Goal: Task Accomplishment & Management: Manage account settings

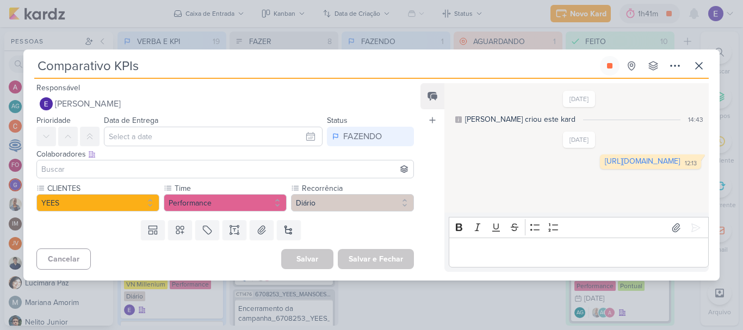
scroll to position [327, 0]
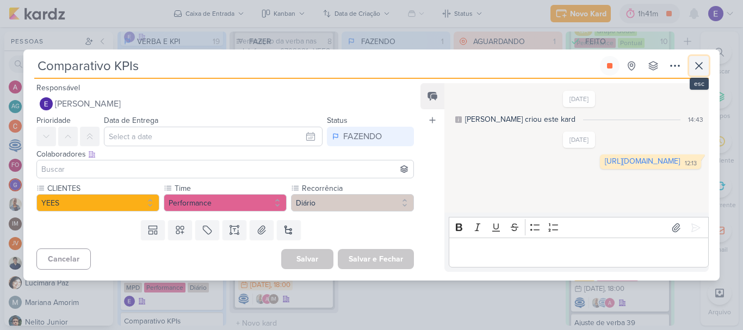
click at [698, 64] on icon at bounding box center [699, 66] width 7 height 7
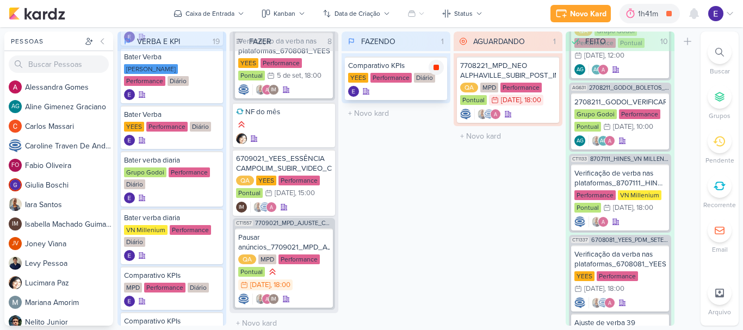
click at [434, 72] on div at bounding box center [436, 67] width 15 height 15
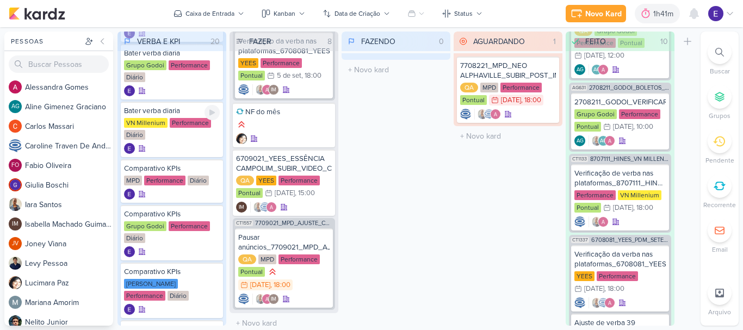
scroll to position [218, 0]
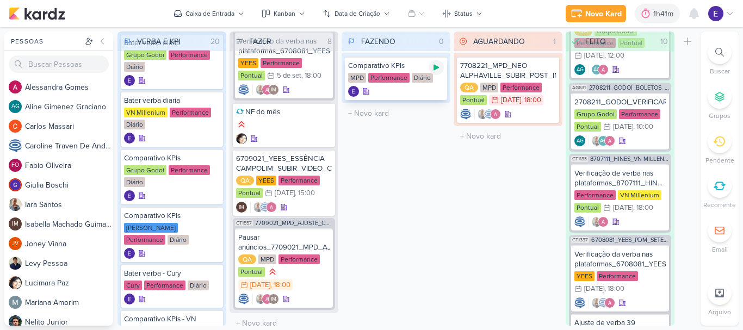
click at [439, 72] on div at bounding box center [436, 67] width 15 height 15
click at [432, 66] on icon at bounding box center [436, 67] width 9 height 9
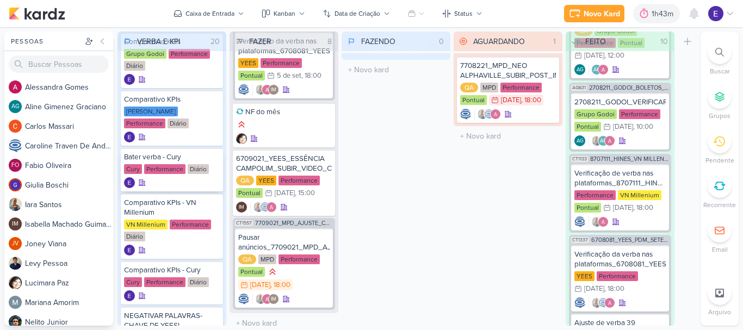
scroll to position [381, 0]
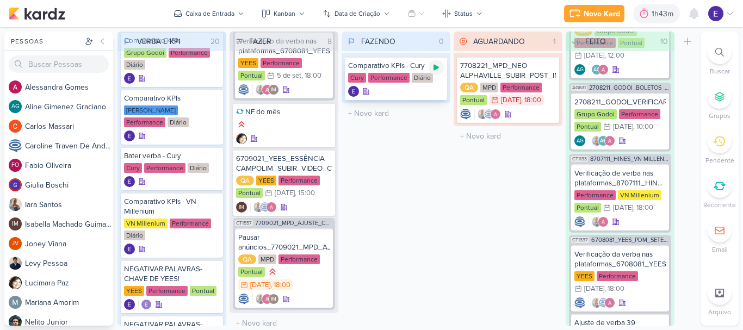
click at [437, 65] on icon at bounding box center [436, 67] width 9 height 9
click at [432, 88] on div at bounding box center [396, 91] width 96 height 11
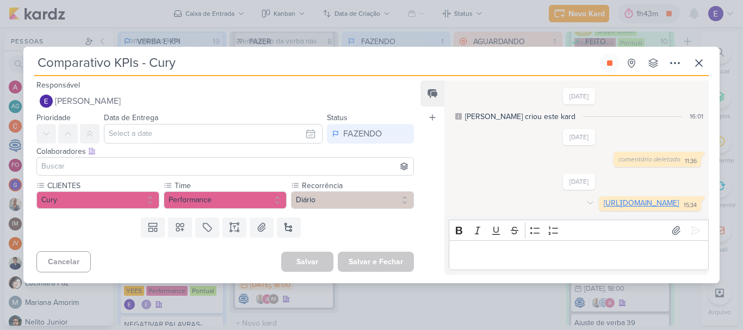
click at [624, 199] on link "[URL][DOMAIN_NAME]" at bounding box center [641, 203] width 75 height 9
click at [617, 56] on button at bounding box center [610, 63] width 20 height 20
click at [693, 57] on icon at bounding box center [699, 63] width 13 height 13
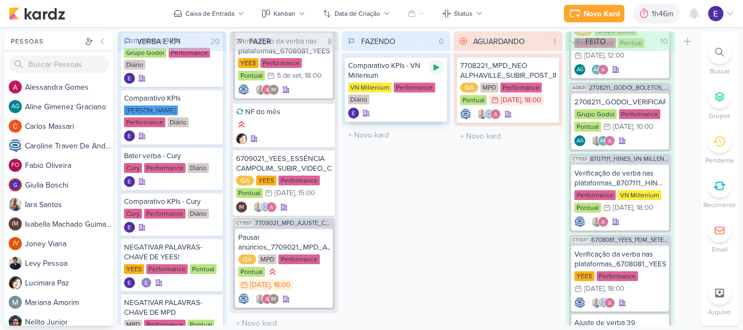
click at [435, 70] on icon at bounding box center [436, 68] width 5 height 6
click at [416, 109] on div at bounding box center [396, 113] width 96 height 11
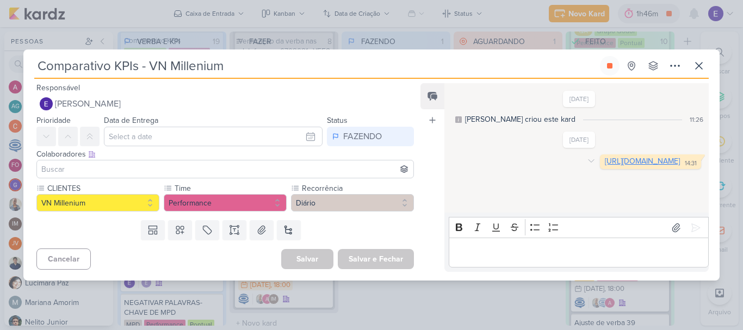
click at [605, 166] on link "[URL][DOMAIN_NAME]" at bounding box center [642, 161] width 75 height 9
click at [608, 68] on icon at bounding box center [609, 65] width 5 height 5
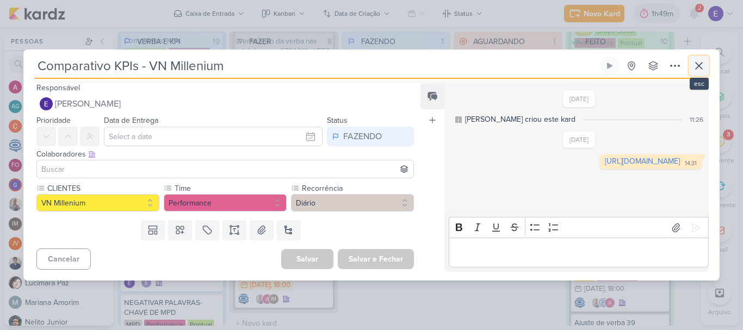
click at [697, 65] on icon at bounding box center [699, 65] width 13 height 13
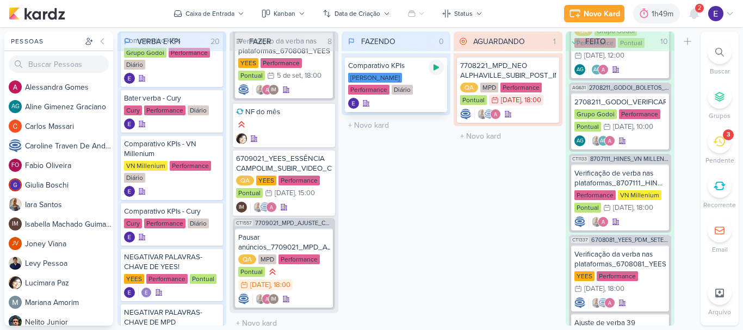
click at [432, 72] on div at bounding box center [436, 67] width 15 height 15
click at [688, 16] on icon at bounding box center [694, 13] width 13 height 13
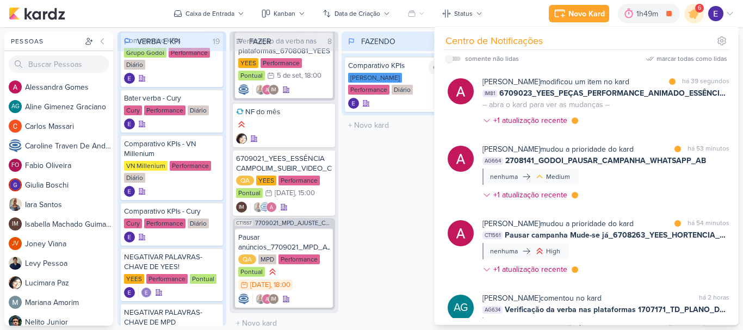
scroll to position [0, 0]
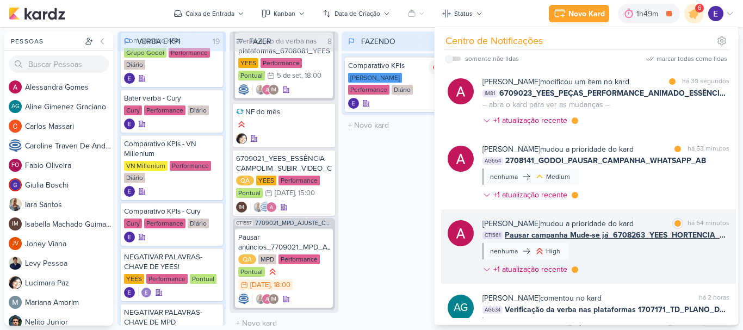
click at [690, 265] on div "[PERSON_NAME] mudou a prioridade do kard marcar como lida há 54 minutos CT1561 …" at bounding box center [606, 249] width 247 height 62
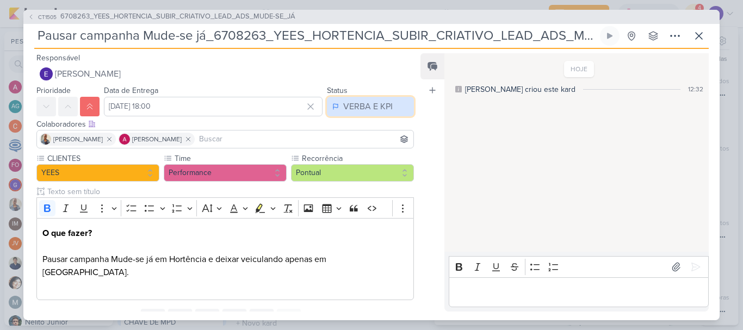
click at [370, 102] on div "VERBA E KPI" at bounding box center [368, 106] width 50 height 13
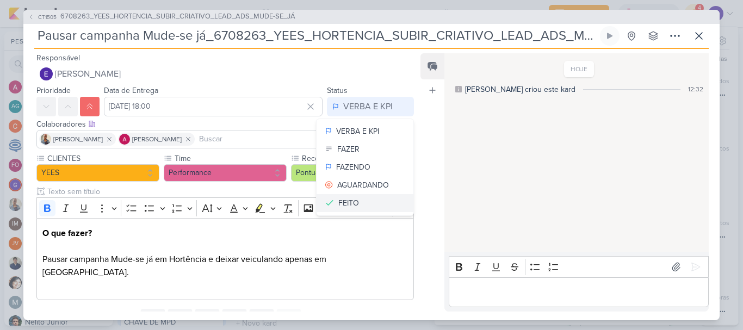
click at [356, 195] on button "FEITO" at bounding box center [365, 203] width 97 height 18
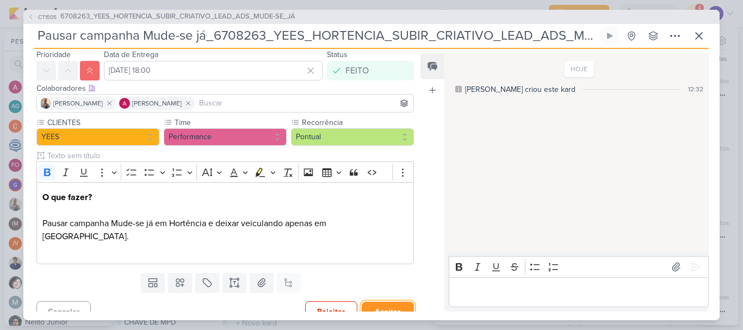
click at [374, 302] on button "Aceitar" at bounding box center [388, 312] width 52 height 20
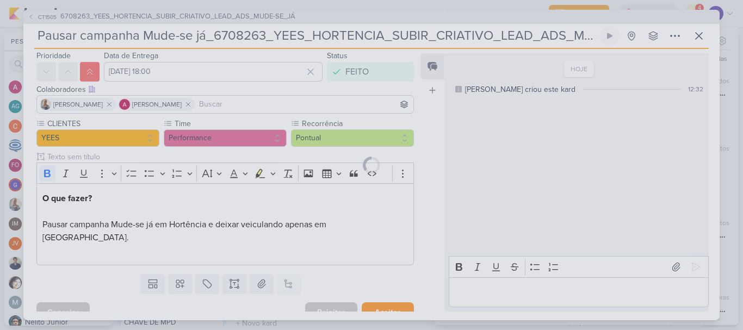
scroll to position [36, 0]
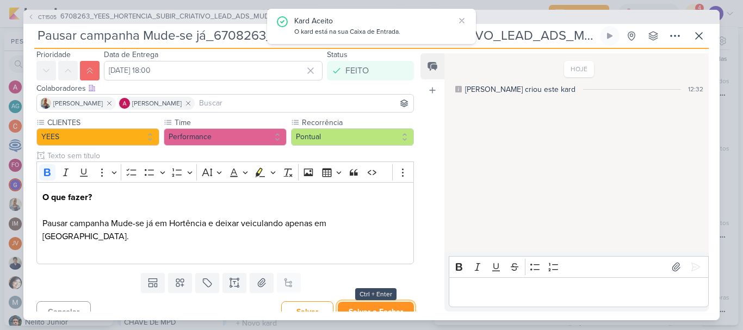
click at [399, 302] on button "Salvar e Fechar" at bounding box center [376, 312] width 76 height 20
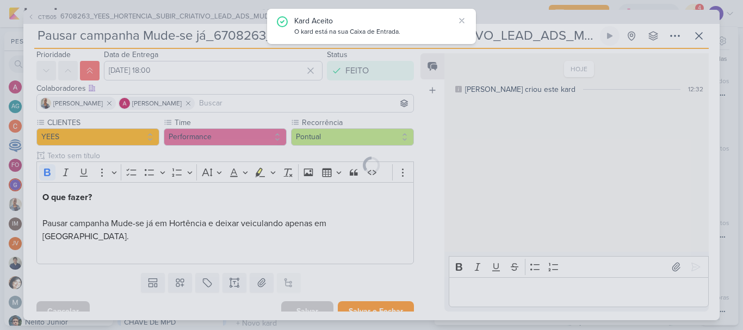
scroll to position [35, 0]
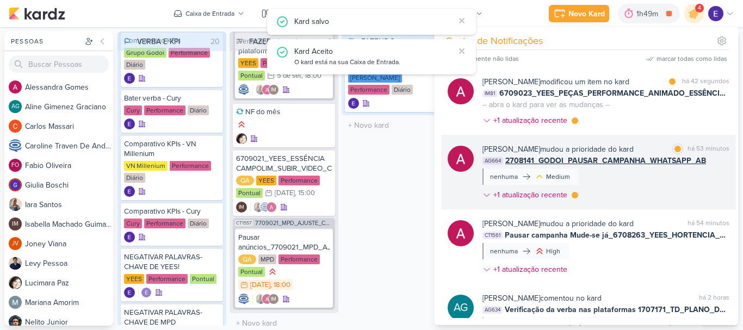
click at [677, 192] on div "[PERSON_NAME] mudou a prioridade do kard marcar como lida há 53 minutos AG664 2…" at bounding box center [606, 175] width 247 height 62
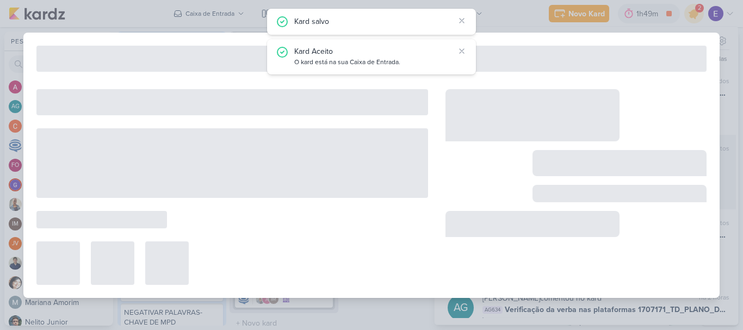
type input "2708141_GODOI_PAUSAR_CAMPANHA_WHATSAPP_AB"
type input "[DATE] 23:59"
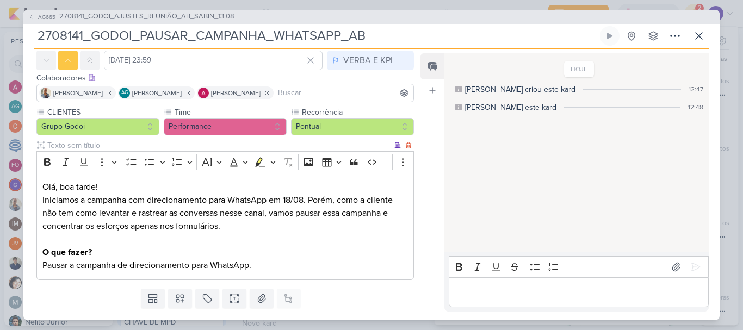
scroll to position [0, 0]
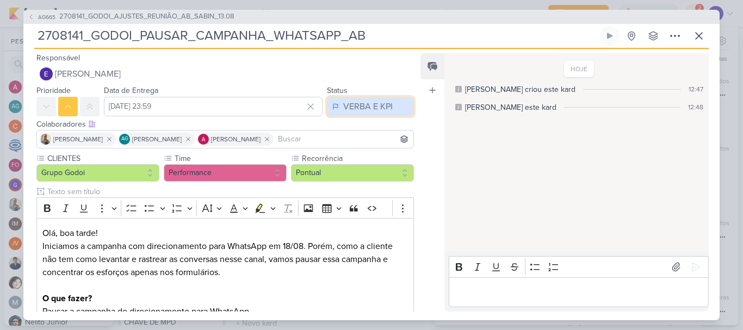
click at [359, 102] on div "VERBA E KPI" at bounding box center [368, 106] width 50 height 13
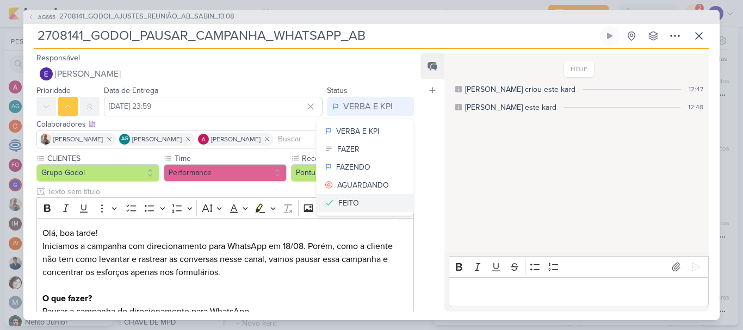
click at [359, 202] on button "FEITO" at bounding box center [365, 203] width 97 height 18
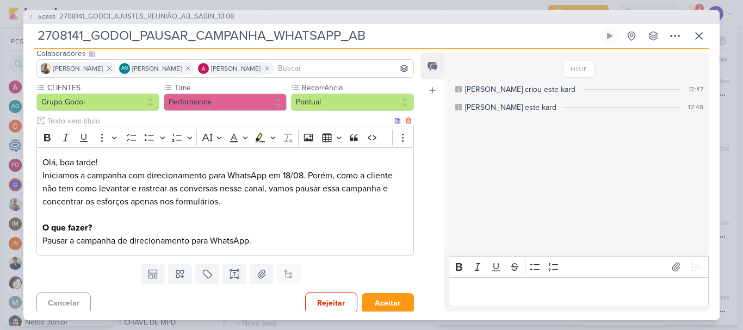
scroll to position [75, 0]
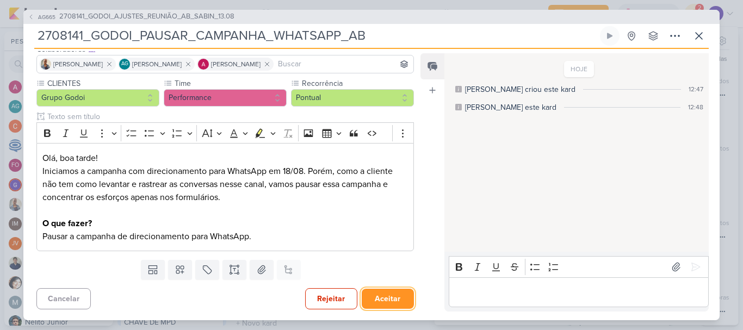
click at [397, 292] on button "Aceitar" at bounding box center [388, 299] width 52 height 20
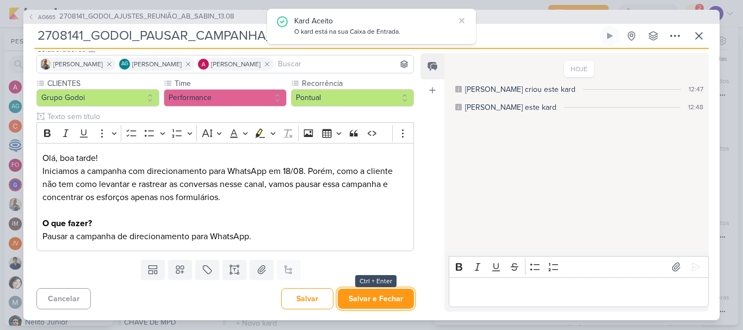
click at [397, 292] on button "Salvar e Fechar" at bounding box center [376, 299] width 76 height 20
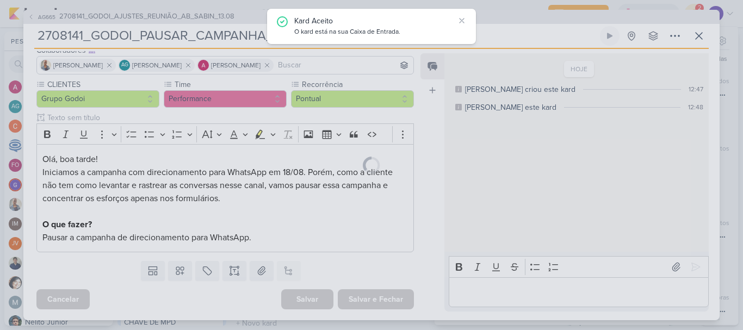
scroll to position [74, 0]
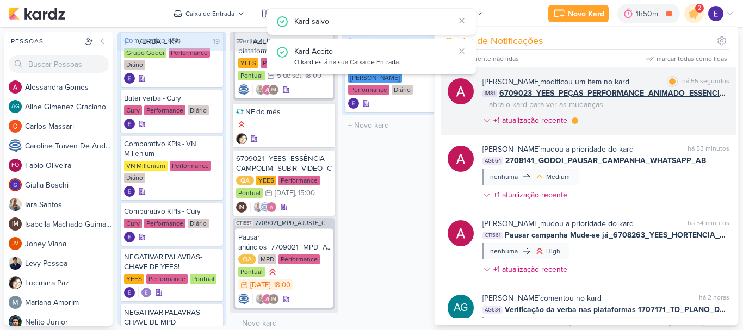
click at [592, 119] on div "[PERSON_NAME] modificou um item no kard marcar como lida há 55 segundos IM81 67…" at bounding box center [606, 103] width 247 height 54
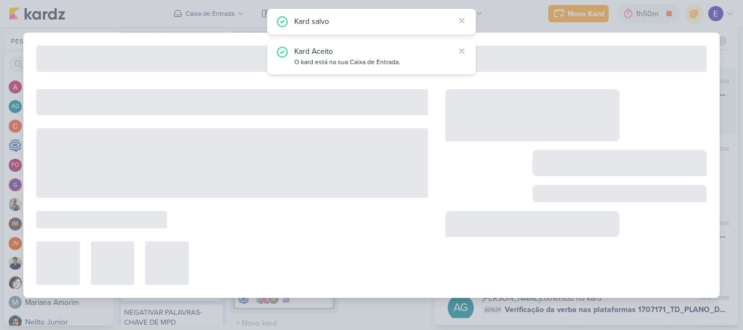
type input "6709023_YEES_PEÇAS_PERFORMANCE_ANIMADO_ESSÊNCIA CAMPOLIM"
type input "[DATE] 18:00"
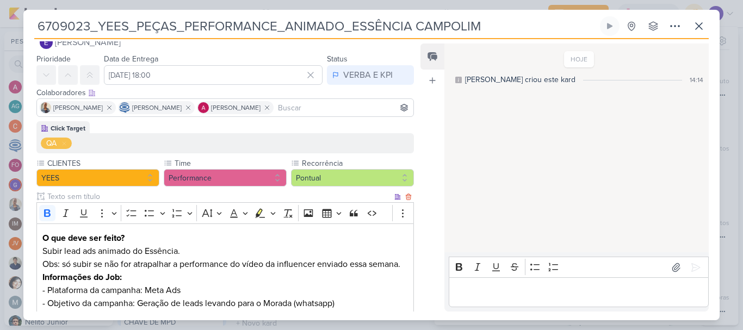
scroll to position [0, 0]
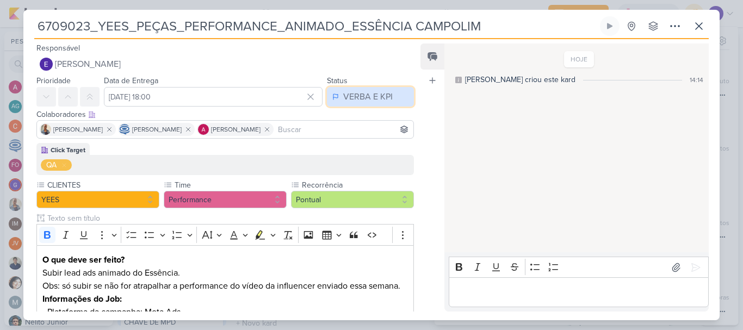
click at [365, 104] on button "VERBA E KPI" at bounding box center [370, 97] width 87 height 20
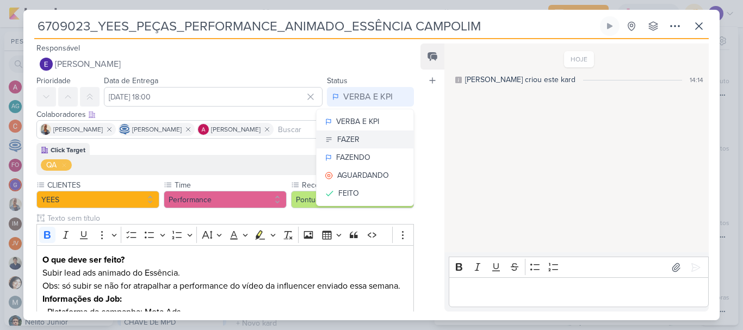
click at [364, 141] on button "FAZER" at bounding box center [365, 140] width 97 height 18
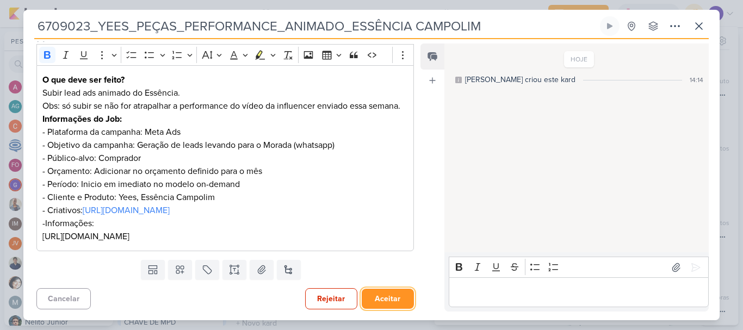
click at [385, 297] on button "Aceitar" at bounding box center [388, 299] width 52 height 20
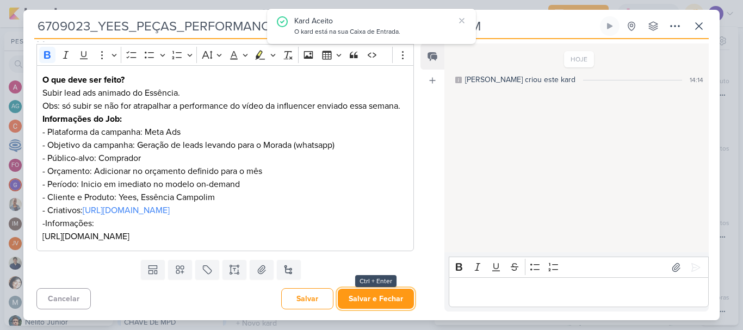
click at [385, 297] on button "Salvar e Fechar" at bounding box center [376, 299] width 76 height 20
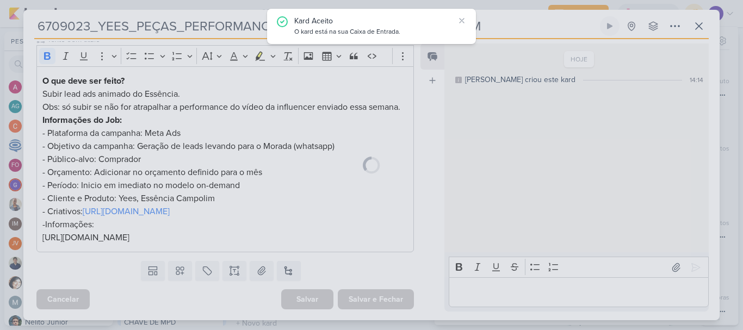
scroll to position [205, 0]
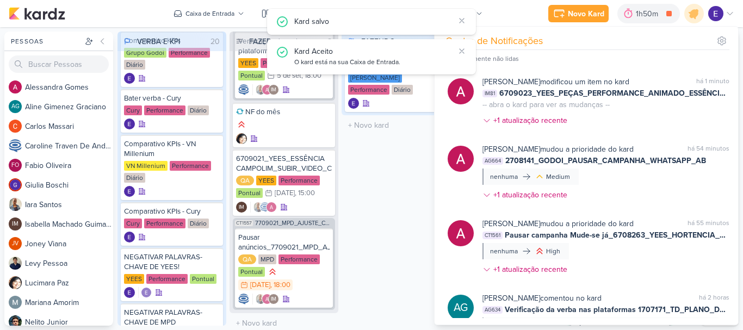
click at [376, 242] on div "FAZENDO 1 Mover Para Esquerda Mover Para Direita [GEOGRAPHIC_DATA] Comparativo …" at bounding box center [396, 179] width 109 height 294
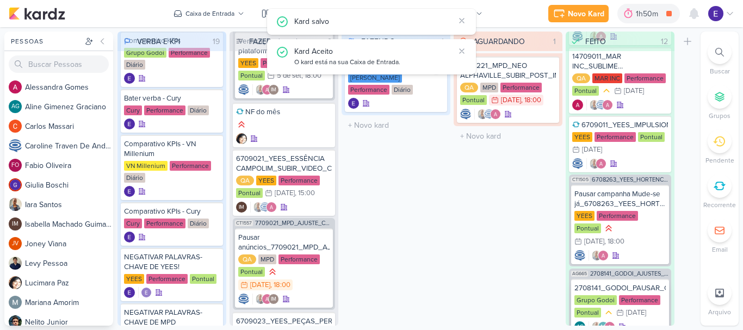
scroll to position [749, 0]
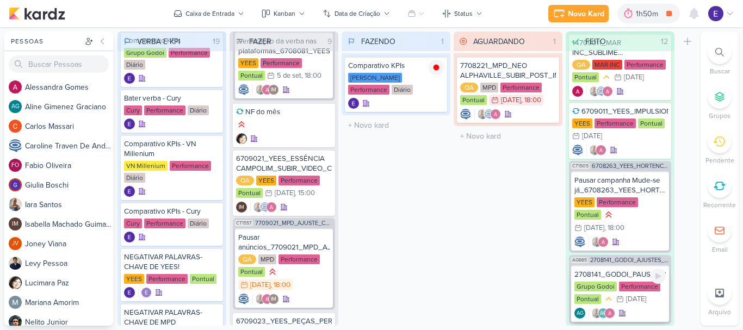
click at [642, 308] on div "AG AG" at bounding box center [620, 313] width 91 height 11
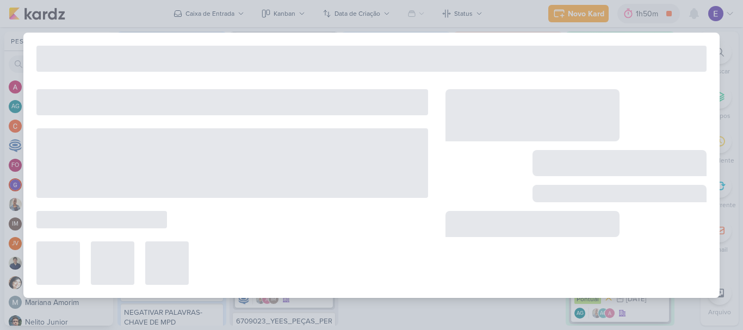
type input "2708141_GODOI_PAUSAR_CAMPANHA_WHATSAPP_AB"
type input "[DATE] 23:59"
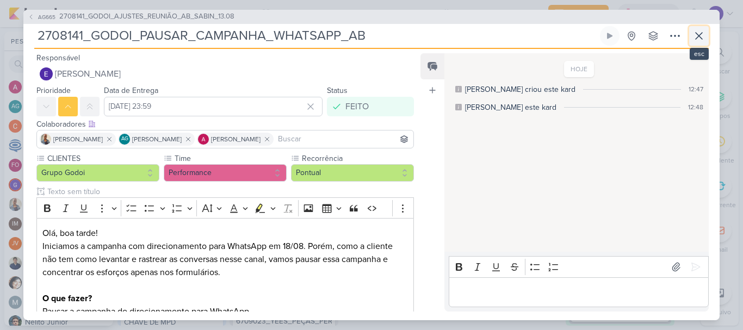
click at [704, 36] on icon at bounding box center [699, 35] width 13 height 13
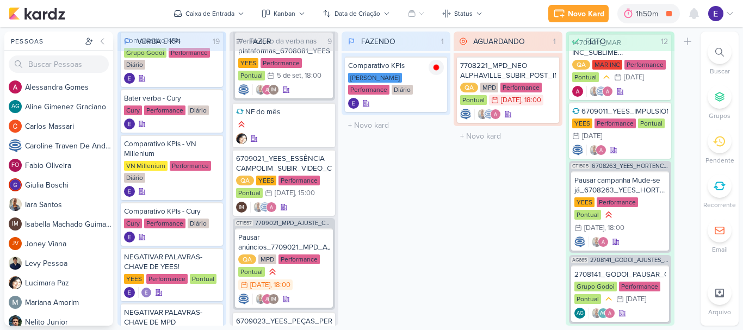
click at [434, 219] on div "FAZENDO 1 Mover Para Esquerda Mover Para Direita [GEOGRAPHIC_DATA] Comparativo …" at bounding box center [396, 179] width 109 height 294
click at [392, 90] on div "Diário" at bounding box center [402, 90] width 21 height 10
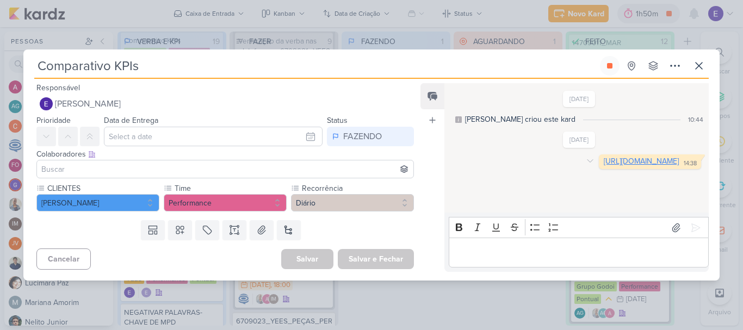
click at [604, 166] on link "[URL][DOMAIN_NAME]" at bounding box center [641, 161] width 75 height 9
click at [608, 67] on icon at bounding box center [609, 65] width 5 height 5
click at [697, 68] on icon at bounding box center [699, 66] width 7 height 7
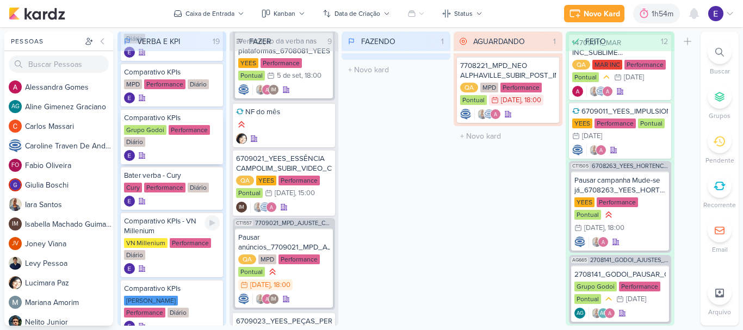
scroll to position [272, 0]
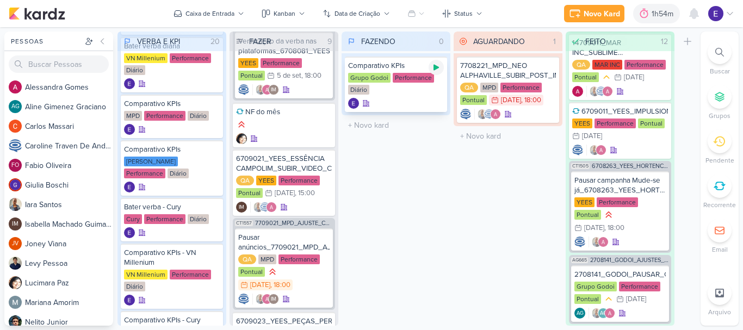
click at [437, 65] on icon at bounding box center [436, 67] width 9 height 9
click at [422, 100] on div at bounding box center [396, 103] width 96 height 11
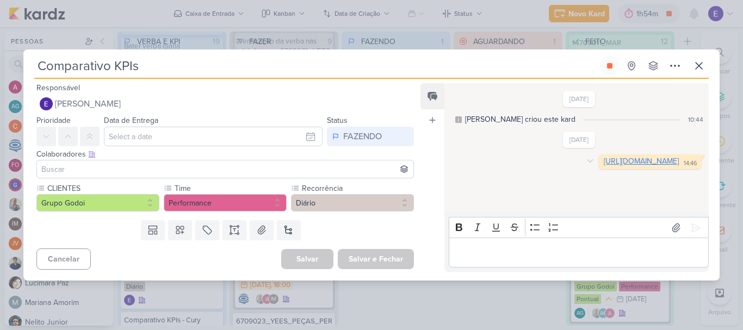
click at [604, 163] on link "[URL][DOMAIN_NAME]" at bounding box center [641, 161] width 75 height 9
click at [614, 66] on button at bounding box center [610, 66] width 20 height 20
click at [694, 66] on icon at bounding box center [699, 65] width 13 height 13
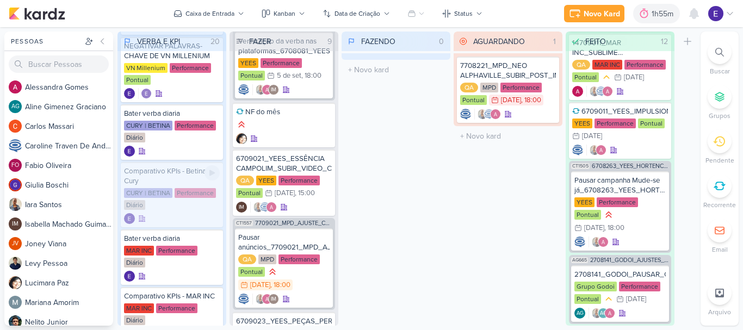
scroll to position [794, 0]
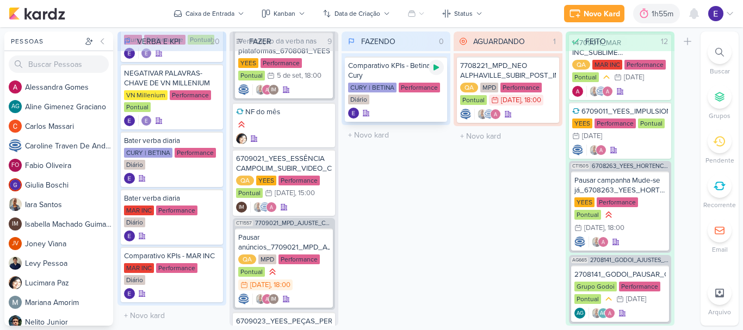
click at [434, 64] on icon at bounding box center [436, 67] width 9 height 9
click at [418, 108] on div at bounding box center [396, 113] width 96 height 11
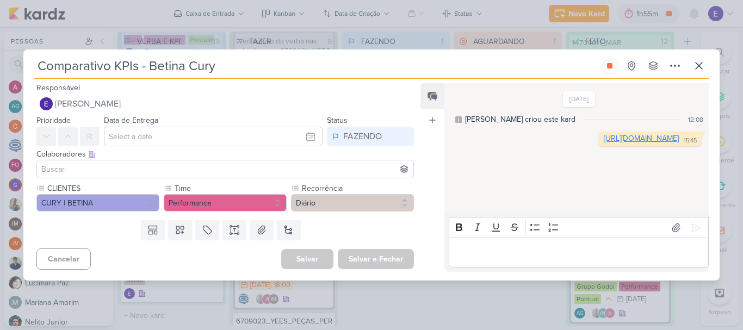
click at [604, 143] on link "[URL][DOMAIN_NAME]" at bounding box center [641, 138] width 75 height 9
click at [612, 67] on icon at bounding box center [609, 65] width 5 height 5
click at [694, 66] on icon at bounding box center [699, 65] width 13 height 13
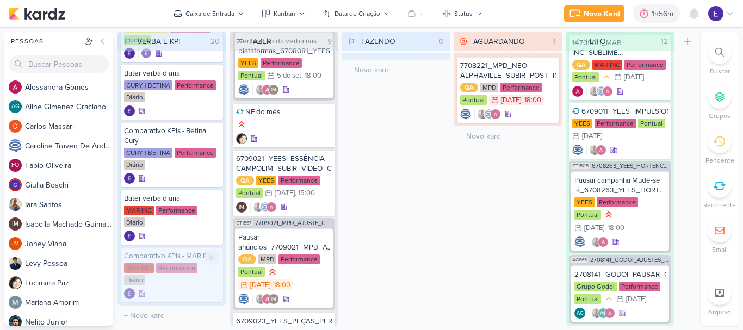
scroll to position [803, 0]
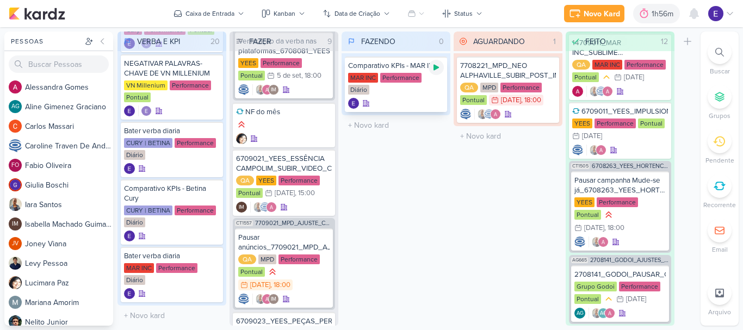
click at [439, 69] on icon at bounding box center [436, 67] width 9 height 9
click at [421, 100] on div at bounding box center [396, 103] width 96 height 11
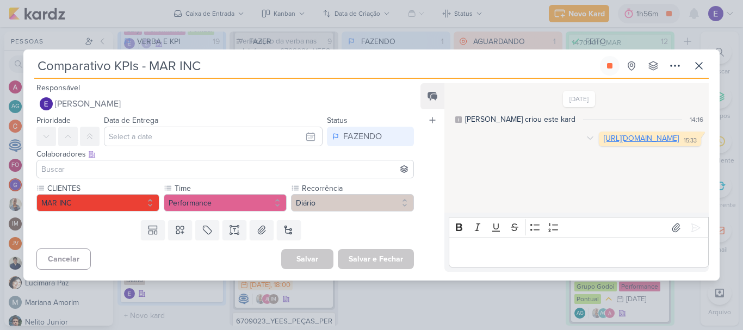
click at [604, 143] on link "[URL][DOMAIN_NAME]" at bounding box center [641, 138] width 75 height 9
click at [612, 67] on icon at bounding box center [609, 65] width 5 height 5
click at [692, 66] on button at bounding box center [700, 66] width 20 height 20
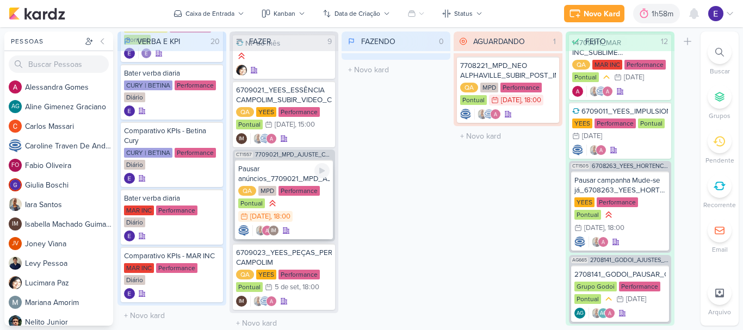
scroll to position [336, 0]
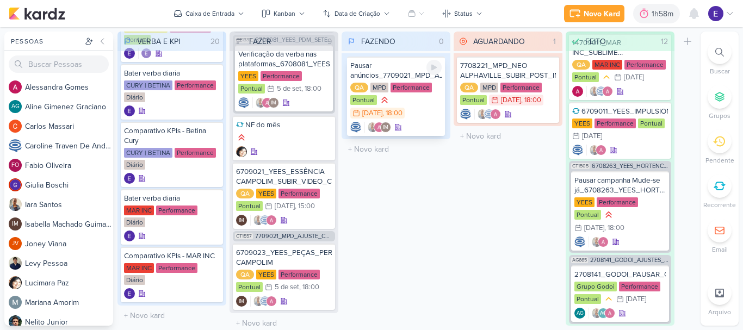
click at [419, 105] on div "QA MPD Performance Pontual 2/9 [DATE] 18:00" at bounding box center [396, 101] width 91 height 37
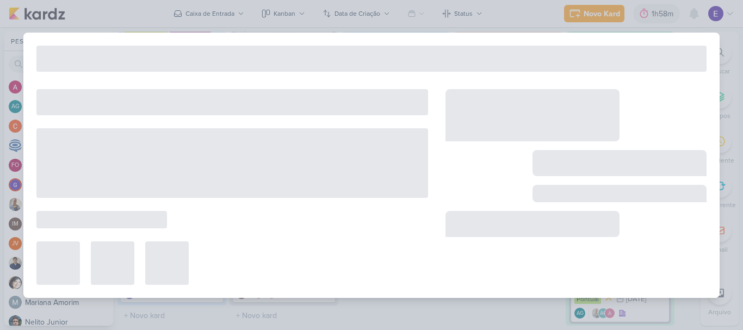
scroll to position [323, 0]
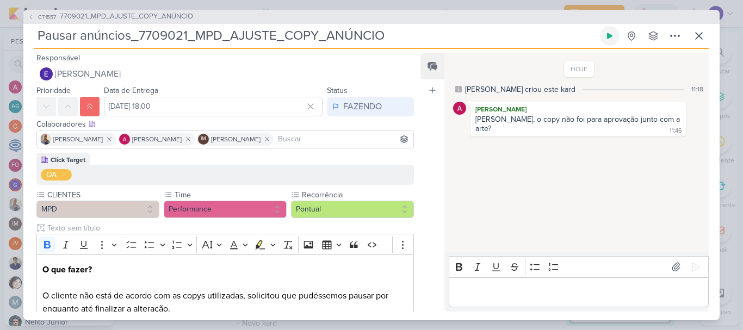
click at [606, 39] on icon at bounding box center [610, 36] width 9 height 9
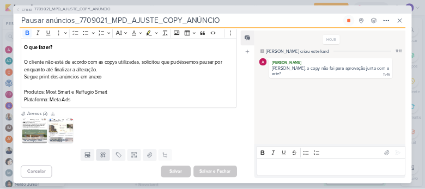
scroll to position [188, 0]
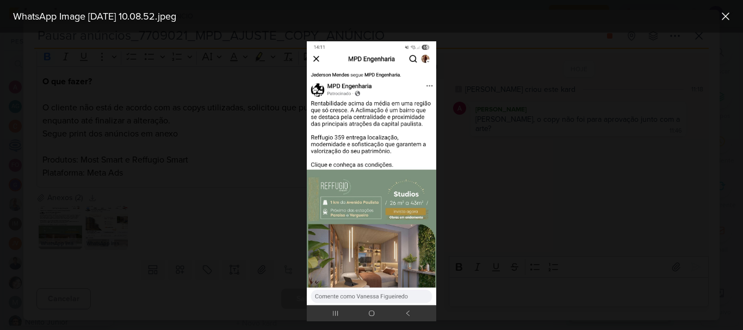
click at [492, 213] on div at bounding box center [371, 182] width 743 height 298
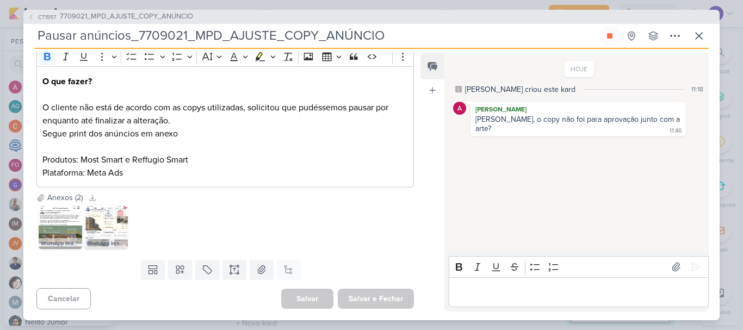
click at [105, 224] on img at bounding box center [106, 228] width 44 height 44
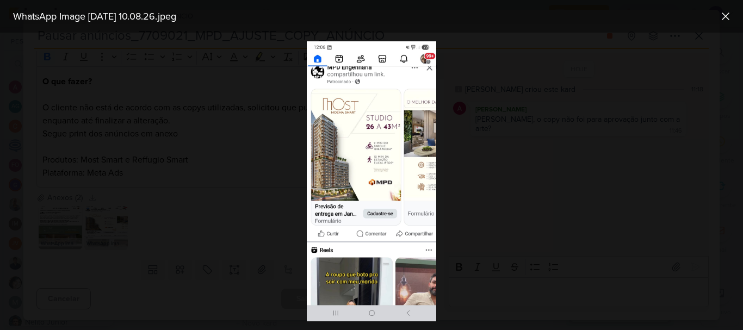
click at [451, 225] on div at bounding box center [371, 182] width 743 height 298
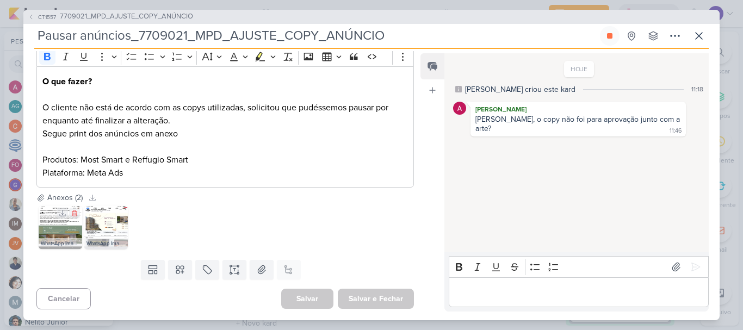
click at [61, 229] on img at bounding box center [61, 228] width 44 height 44
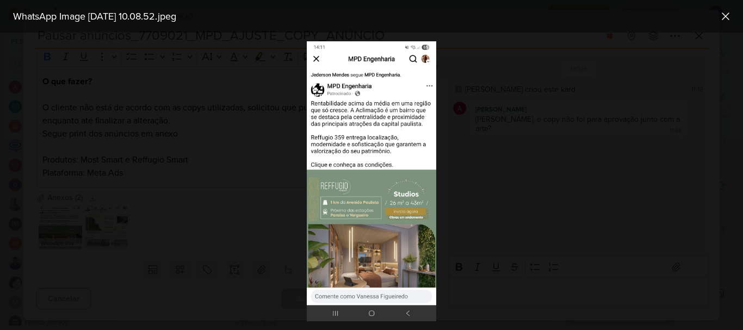
click at [509, 216] on div at bounding box center [371, 182] width 743 height 298
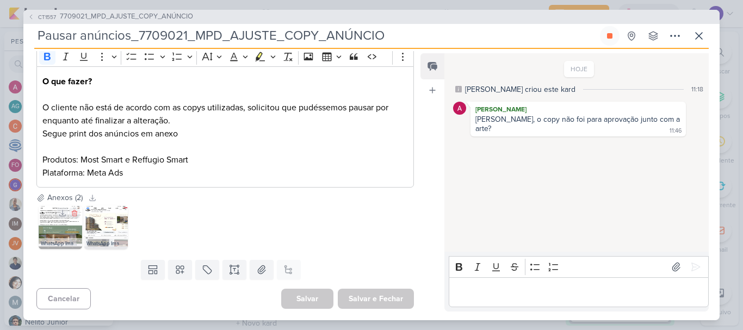
click at [52, 231] on img at bounding box center [61, 228] width 44 height 44
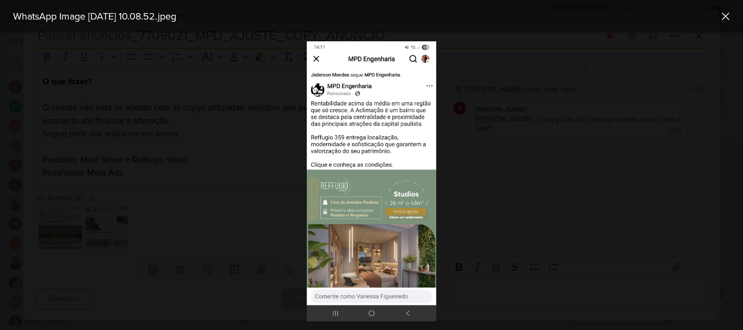
click at [370, 232] on img at bounding box center [372, 181] width 130 height 280
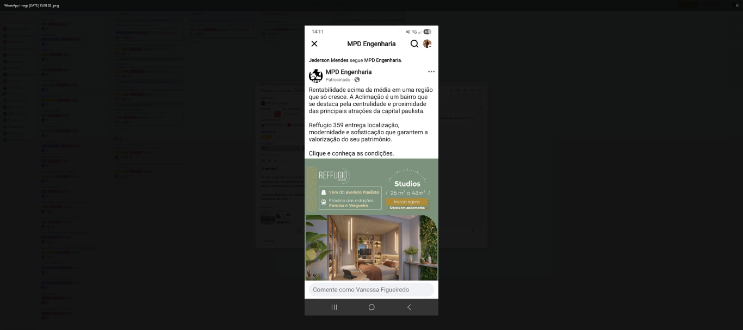
scroll to position [0, 0]
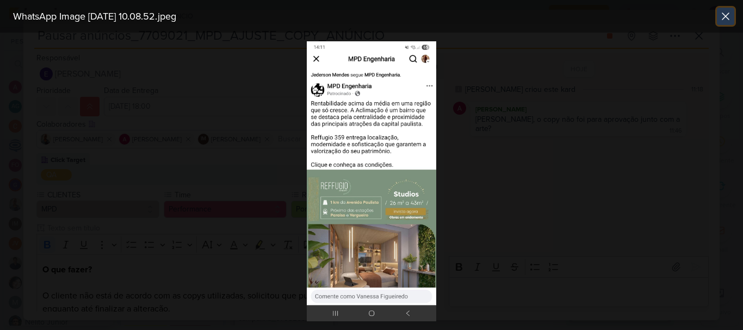
click at [722, 17] on icon at bounding box center [726, 16] width 13 height 13
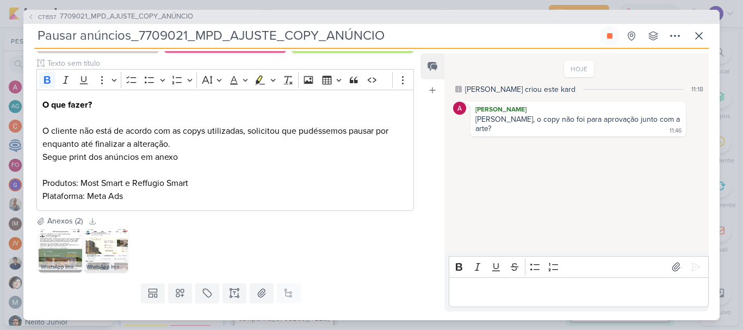
scroll to position [188, 0]
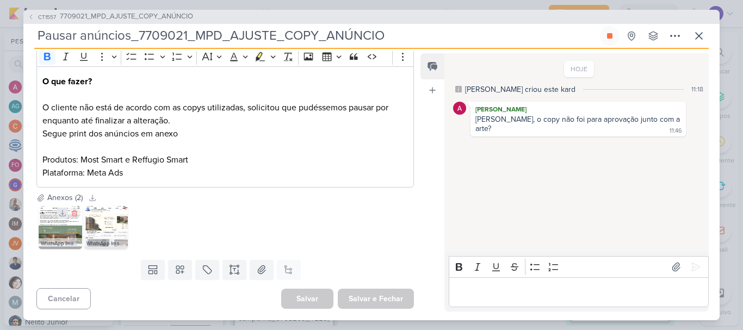
click at [62, 214] on icon at bounding box center [63, 214] width 6 height 6
click at [635, 148] on div "HOJE [PERSON_NAME] criou este kard 11:18 [PERSON_NAME] [PERSON_NAME], o copy nã…" at bounding box center [576, 153] width 263 height 198
click at [110, 213] on icon at bounding box center [109, 214] width 8 height 8
click at [700, 39] on icon at bounding box center [699, 35] width 13 height 13
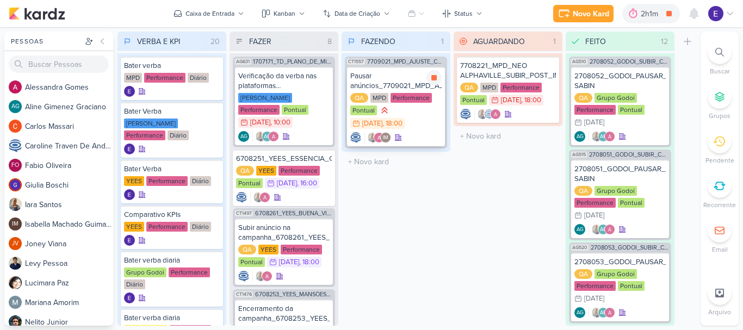
click at [425, 121] on div "QA MPD Performance Pontual 2/9 [DATE] 18:00" at bounding box center [396, 111] width 91 height 37
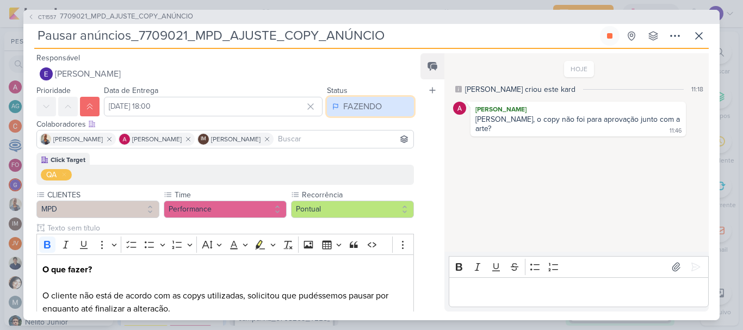
click at [378, 110] on button "FAZENDO" at bounding box center [370, 107] width 87 height 20
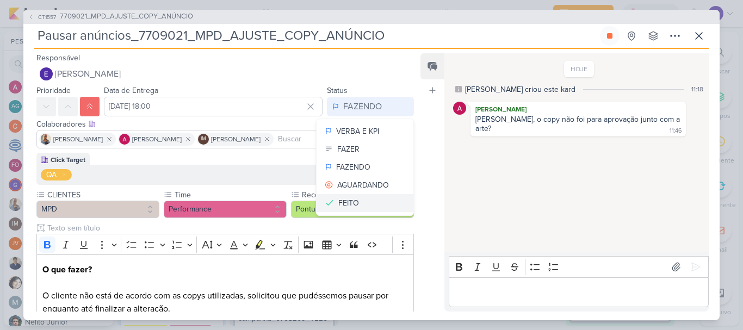
click at [367, 201] on button "FEITO" at bounding box center [365, 203] width 97 height 18
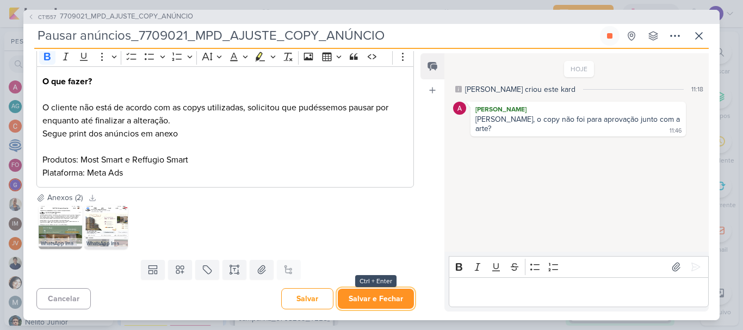
click at [373, 300] on button "Salvar e Fechar" at bounding box center [376, 299] width 76 height 20
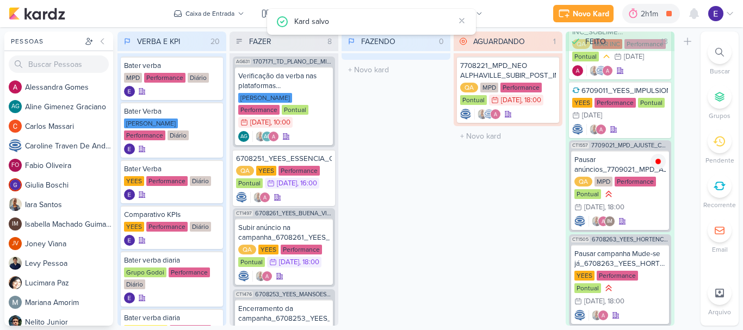
scroll to position [844, 0]
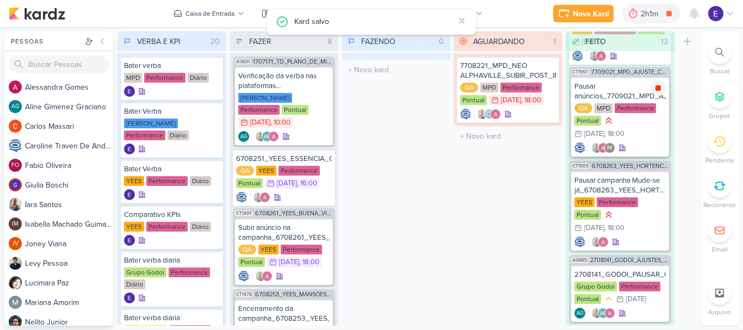
click at [657, 81] on div at bounding box center [658, 88] width 15 height 15
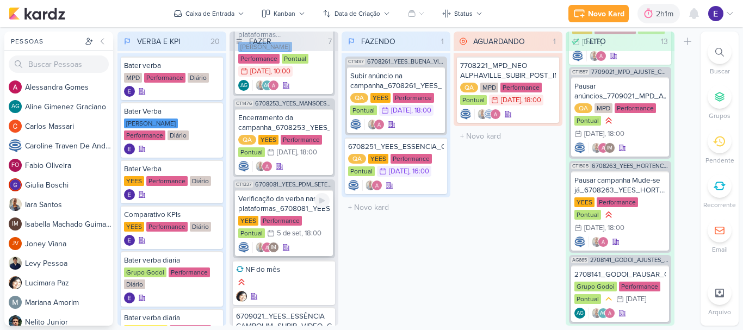
scroll to position [0, 0]
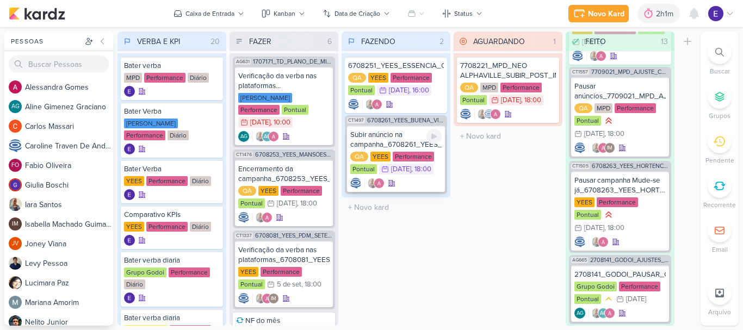
click at [417, 181] on div at bounding box center [396, 183] width 91 height 11
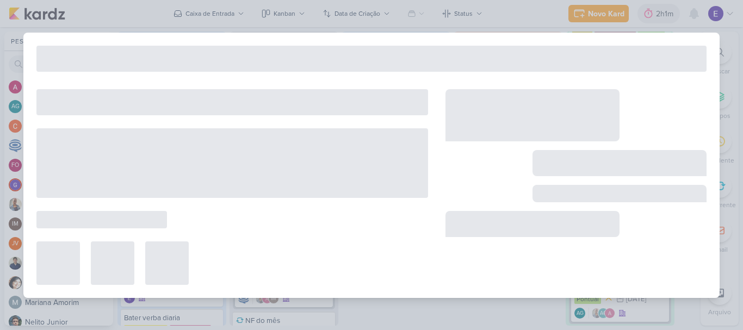
type input "Subir anúncio na campanha_6708261_YEES_BUENA_VISTA_CLUB_SUBIR_VÍDEO_META_ADS"
type input "[DATE] 18:00"
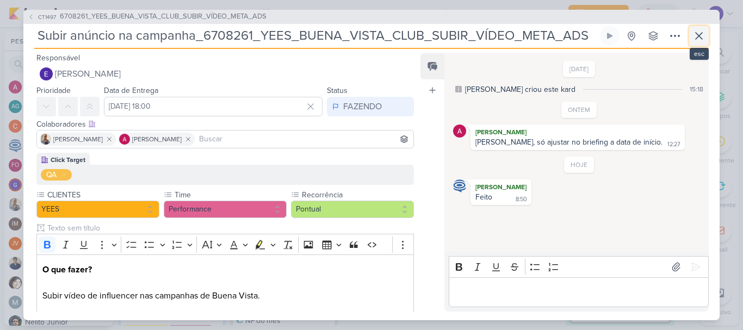
click at [702, 37] on icon at bounding box center [699, 35] width 13 height 13
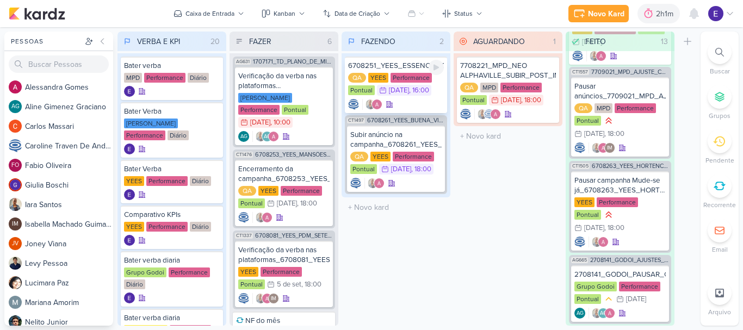
click at [422, 94] on div ", 16:00" at bounding box center [419, 90] width 20 height 7
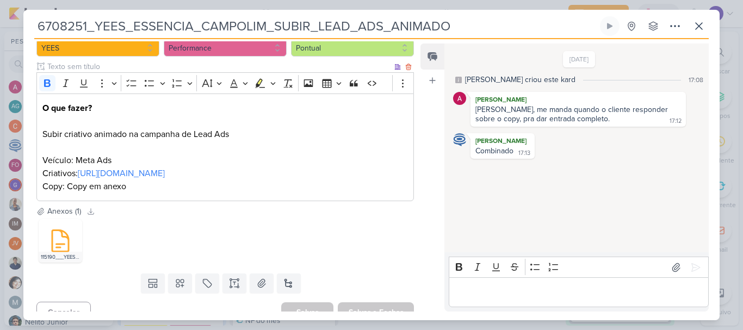
scroll to position [165, 0]
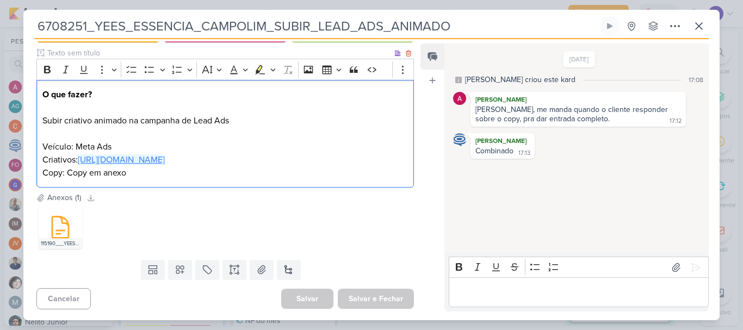
click at [165, 161] on link "[URL][DOMAIN_NAME]" at bounding box center [121, 160] width 87 height 11
click at [536, 217] on div "[DATE] [PERSON_NAME] criou este kard 17:08 [PERSON_NAME] [PERSON_NAME], me mand…" at bounding box center [576, 149] width 263 height 208
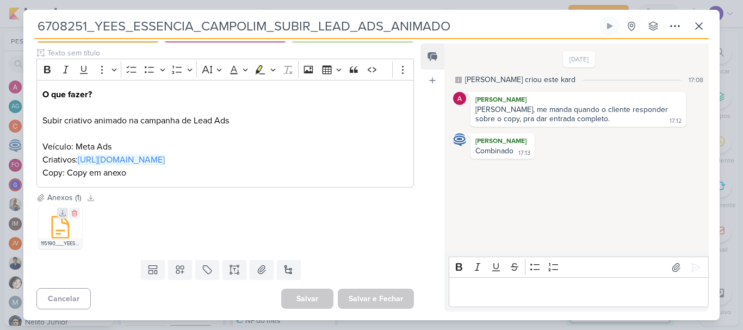
click at [60, 214] on icon at bounding box center [63, 214] width 8 height 8
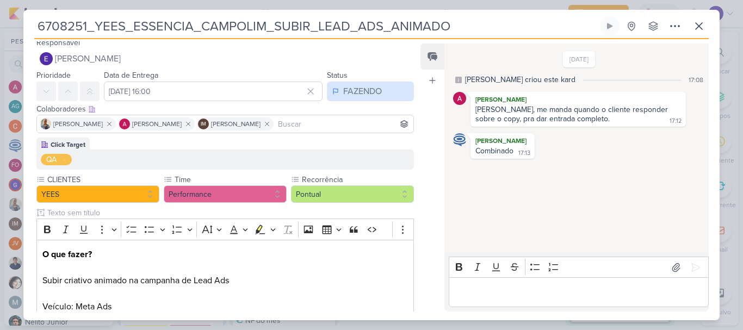
scroll to position [0, 0]
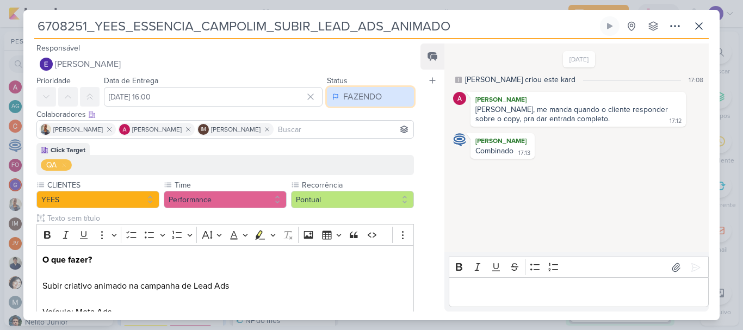
click at [366, 96] on div "FAZENDO" at bounding box center [362, 96] width 39 height 13
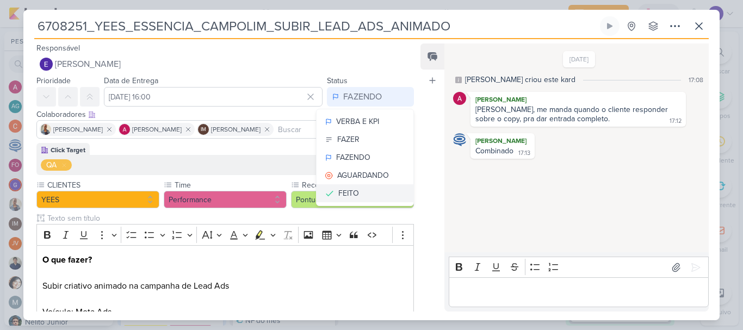
click at [357, 188] on button "FEITO" at bounding box center [365, 194] width 97 height 18
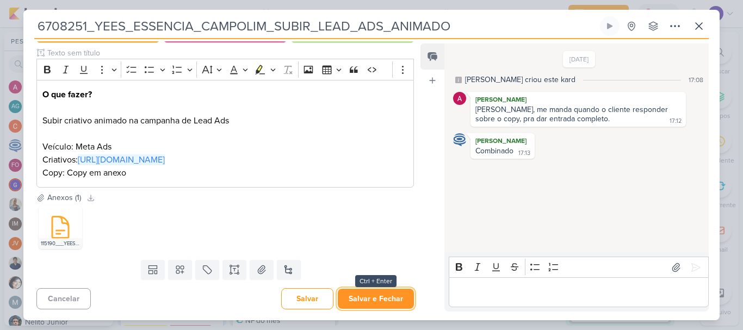
click at [368, 301] on button "Salvar e Fechar" at bounding box center [376, 299] width 76 height 20
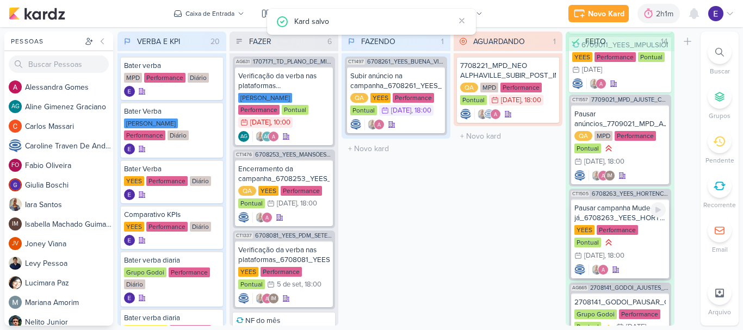
scroll to position [902, 0]
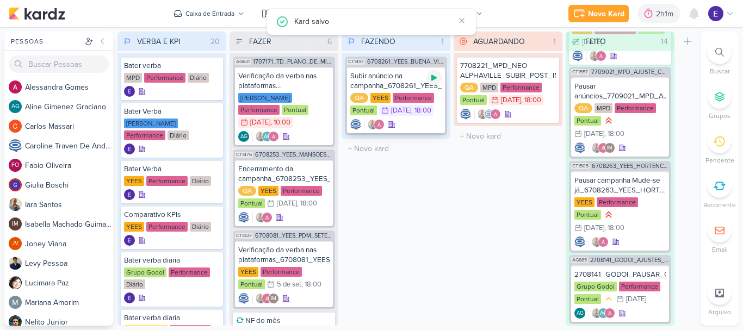
click at [439, 82] on div at bounding box center [434, 77] width 15 height 15
click at [429, 109] on div ", 18:00" at bounding box center [421, 110] width 20 height 7
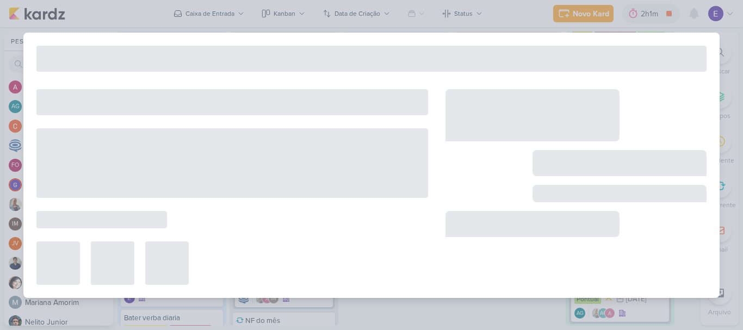
type input "Subir anúncio na campanha_6708261_YEES_BUENA_VISTA_CLUB_SUBIR_VÍDEO_META_ADS"
type input "[DATE] 18:00"
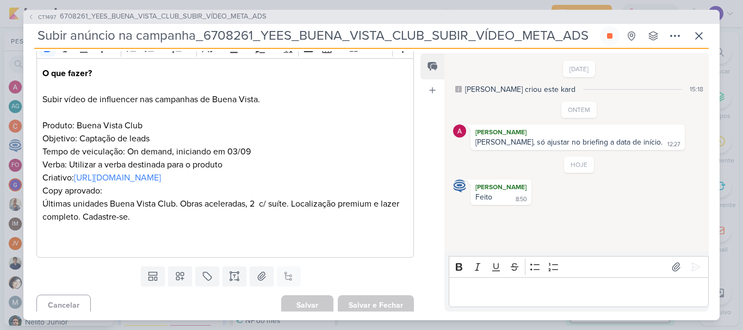
scroll to position [203, 0]
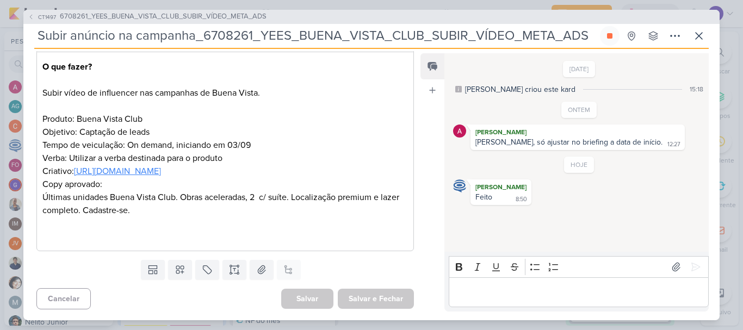
click at [161, 172] on link "[URL][DOMAIN_NAME]" at bounding box center [117, 171] width 87 height 11
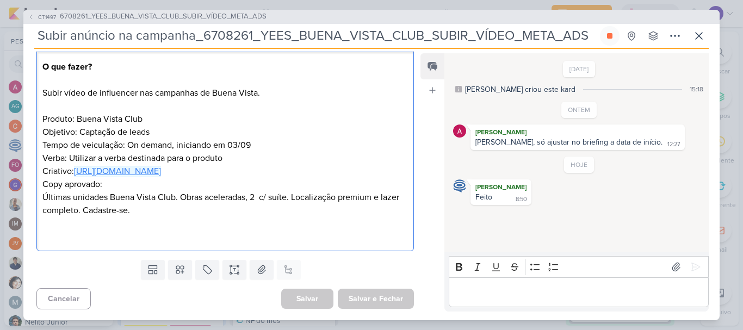
click at [161, 175] on link "[URL][DOMAIN_NAME]" at bounding box center [117, 171] width 87 height 11
click at [151, 231] on p "Verba: Utilizar a verba destinada para o produto Criativo: [URL][DOMAIN_NAME] C…" at bounding box center [225, 197] width 366 height 91
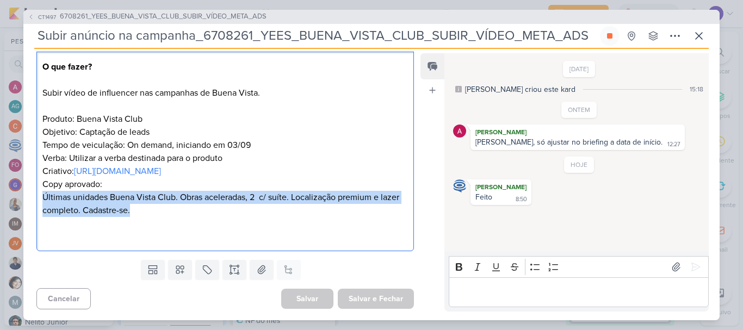
drag, startPoint x: 141, startPoint y: 214, endPoint x: 39, endPoint y: 198, distance: 103.0
click at [39, 198] on div "O que fazer? Subir vídeo de influencer nas campanhas de Buena Vista. Produto: B…" at bounding box center [225, 152] width 378 height 200
copy span "Últimas unidades Buena Vista Club. Obras aceleradas, 2 c/ suíte. Localização pr…"
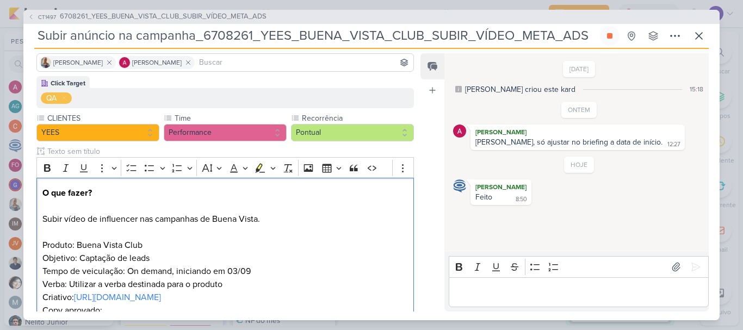
scroll to position [40, 0]
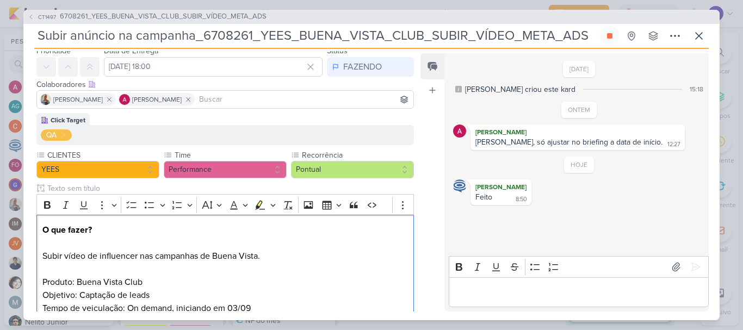
click at [429, 187] on div "Feed Atrelar email Solte o email para atrelar ao kard" at bounding box center [433, 182] width 24 height 259
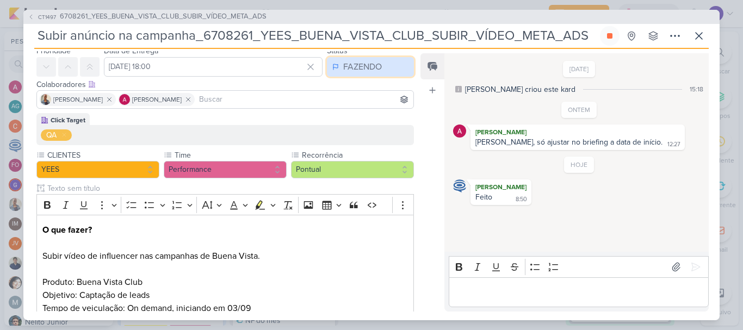
click at [362, 64] on div "FAZENDO" at bounding box center [362, 66] width 39 height 13
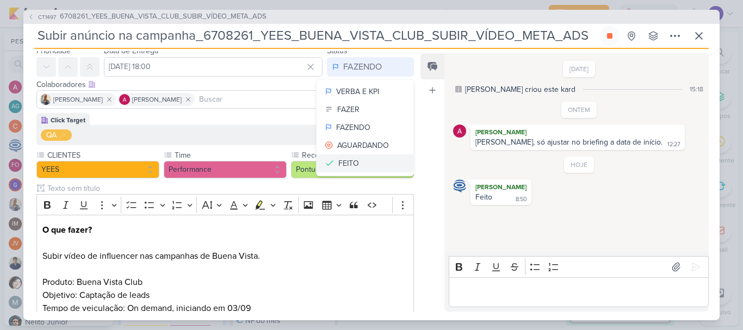
click at [352, 156] on button "FEITO" at bounding box center [365, 164] width 97 height 18
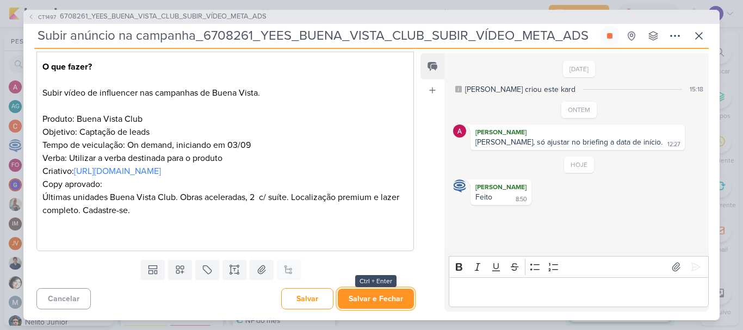
click at [383, 296] on button "Salvar e Fechar" at bounding box center [376, 299] width 76 height 20
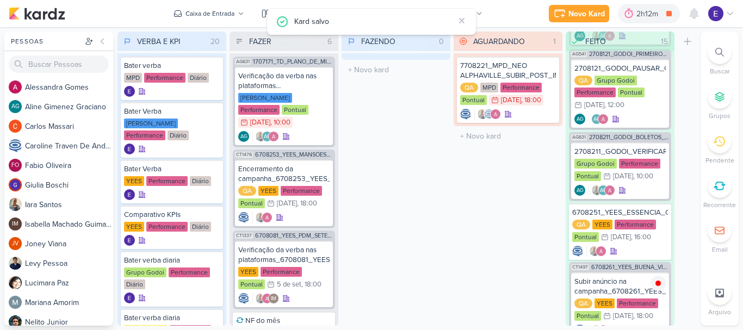
scroll to position [276, 0]
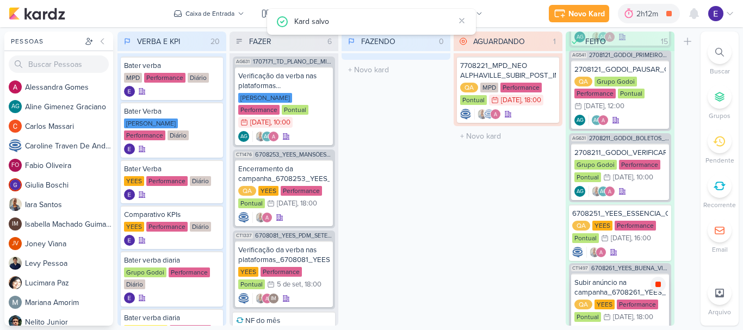
click at [658, 286] on icon at bounding box center [658, 284] width 5 height 5
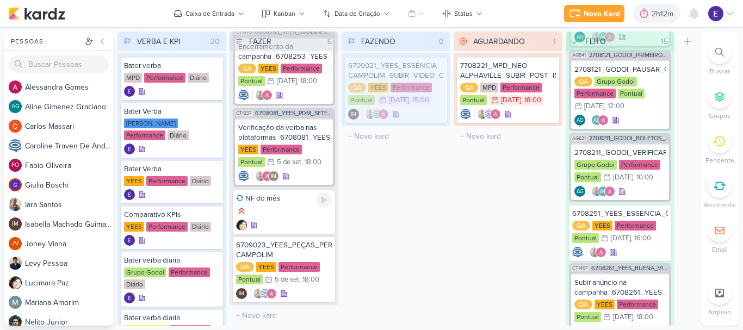
scroll to position [115, 0]
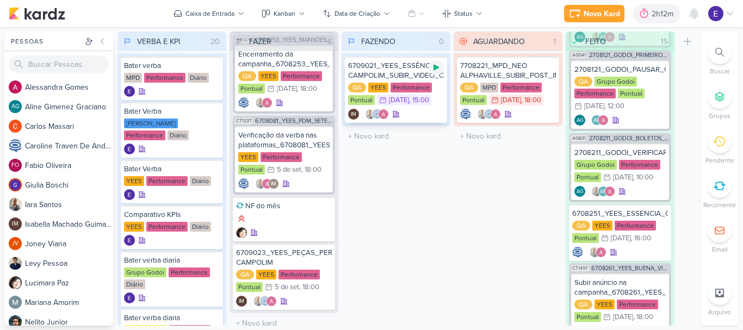
click at [437, 71] on icon at bounding box center [436, 67] width 9 height 9
click at [424, 103] on div ", 15:00" at bounding box center [419, 100] width 20 height 7
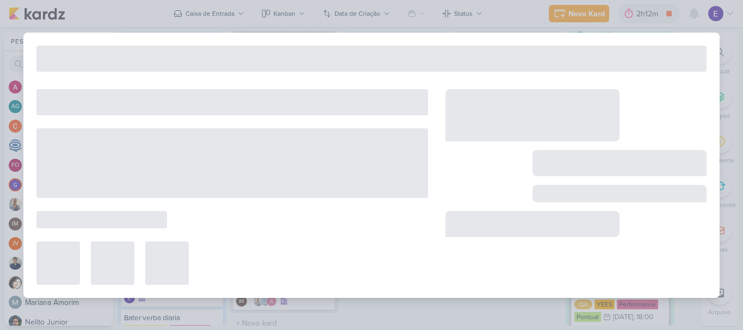
type input "6709021_YEES_ESSÊNCIA CAMPOLIM_SUBIR_VIDEO_CAMPANHAS"
type input "[DATE] 15:00"
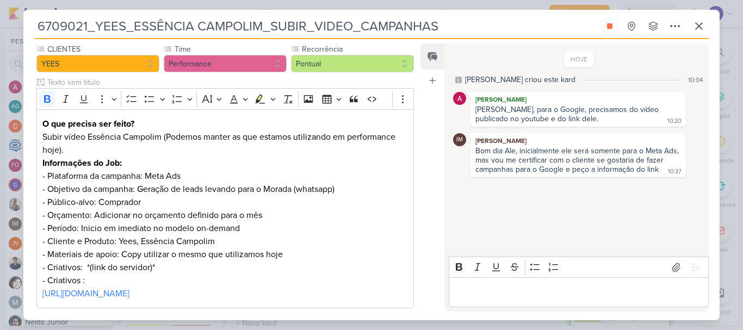
scroll to position [163, 0]
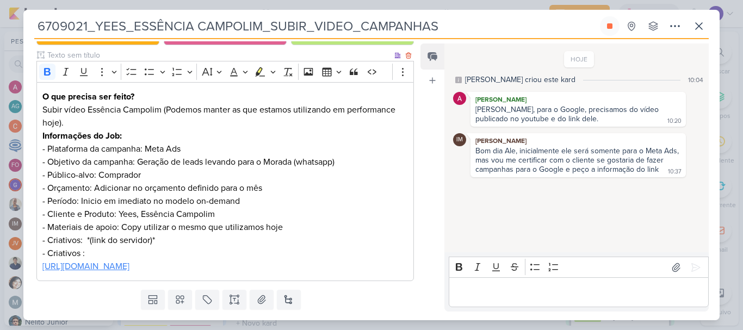
click at [130, 266] on link "[URL][DOMAIN_NAME]" at bounding box center [85, 266] width 87 height 11
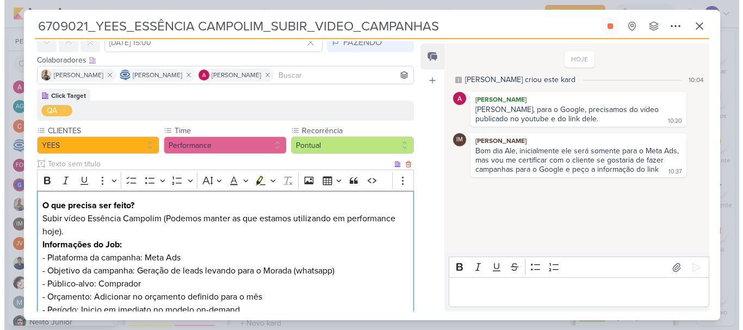
scroll to position [109, 0]
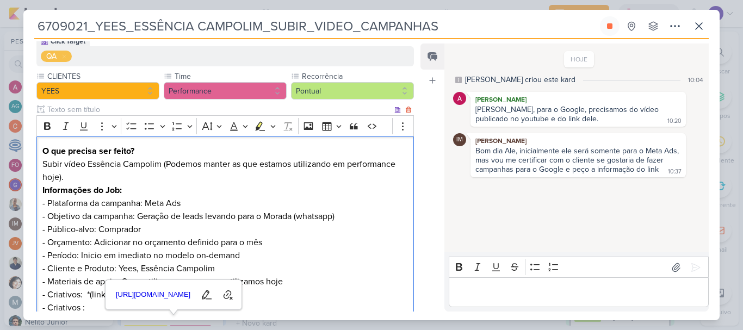
click at [371, 256] on p "- Plataforma da campanha: Meta Ads - Objetivo da campanha: Geração de leads lev…" at bounding box center [225, 256] width 366 height 118
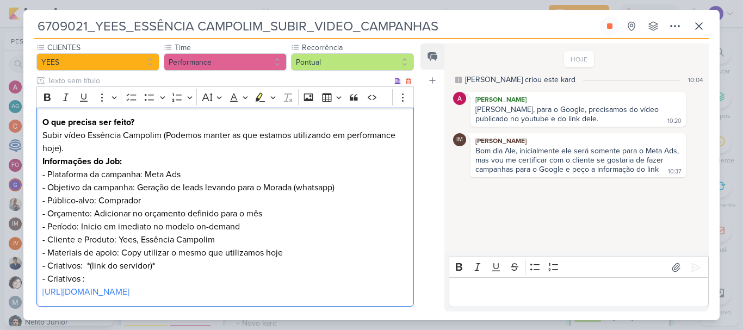
scroll to position [163, 0]
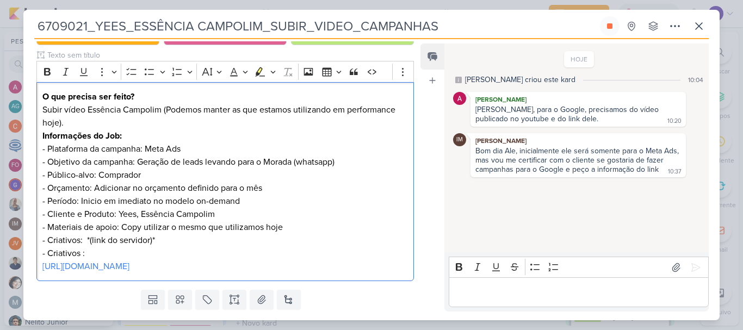
click at [450, 223] on div "HOJE [PERSON_NAME] criou este kard 10:04 [PERSON_NAME] [PERSON_NAME], para o Go…" at bounding box center [576, 149] width 263 height 208
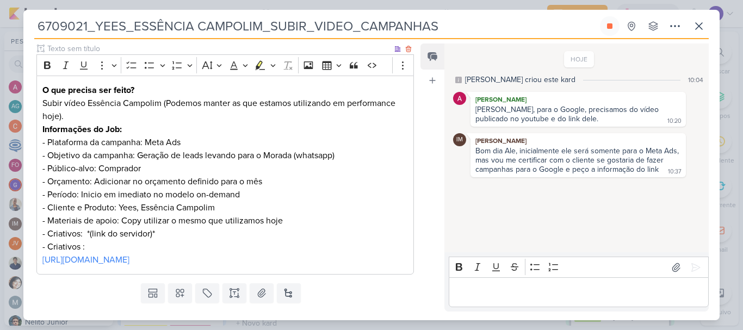
scroll to position [188, 0]
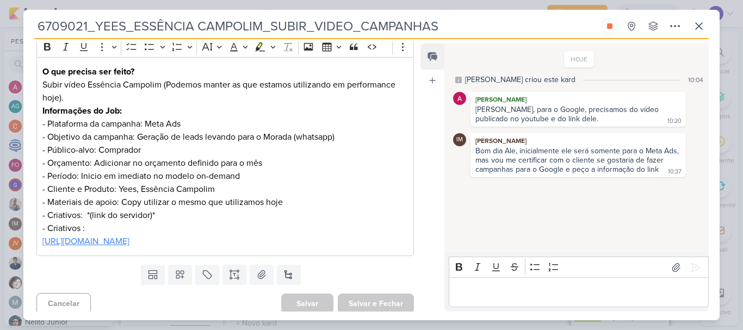
click at [130, 242] on link "[URL][DOMAIN_NAME]" at bounding box center [85, 241] width 87 height 11
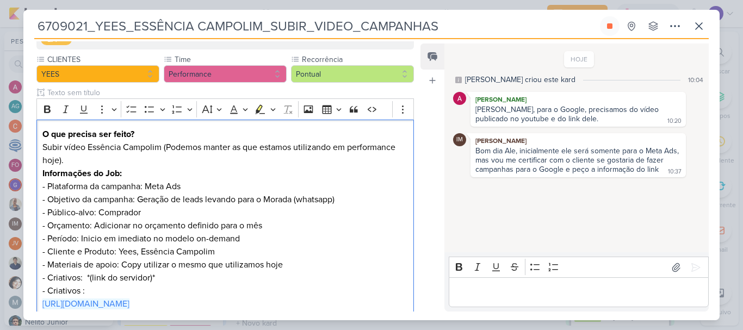
scroll to position [0, 0]
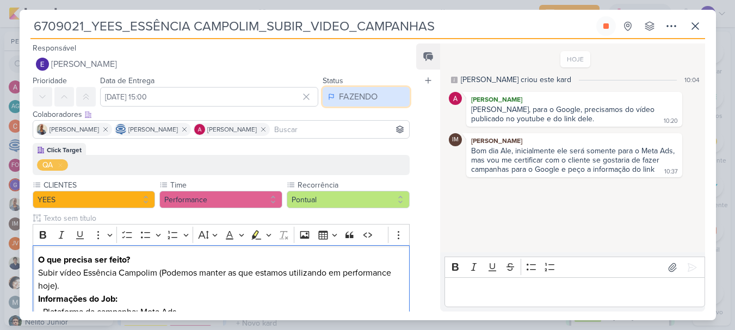
click at [372, 105] on button "FAZENDO" at bounding box center [366, 97] width 87 height 20
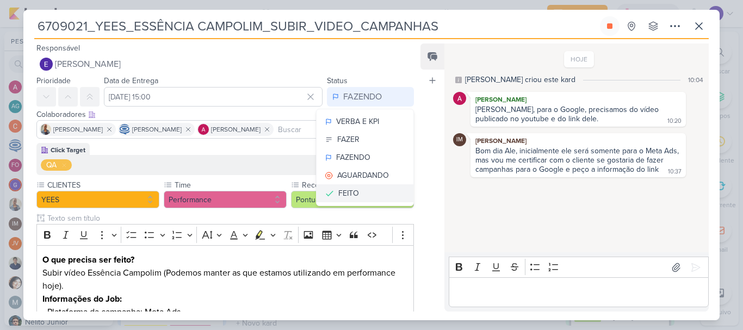
click at [360, 191] on button "FEITO" at bounding box center [365, 194] width 97 height 18
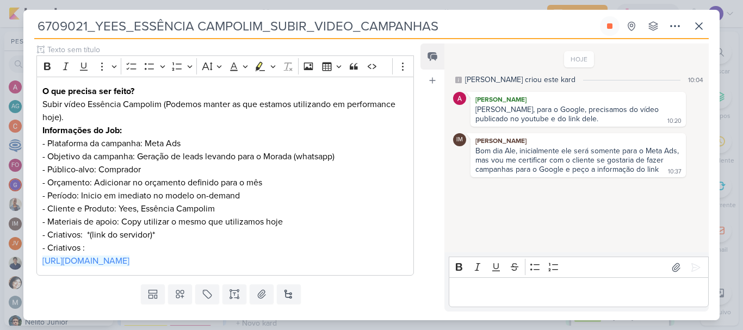
scroll to position [193, 0]
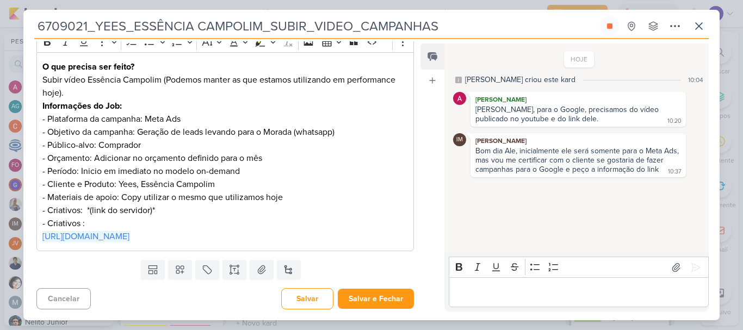
click at [380, 288] on div "Cancelar [GEOGRAPHIC_DATA] Salvar e Fechar Ctrl + Enter" at bounding box center [220, 298] width 395 height 28
click at [380, 294] on button "Salvar e Fechar" at bounding box center [376, 299] width 76 height 20
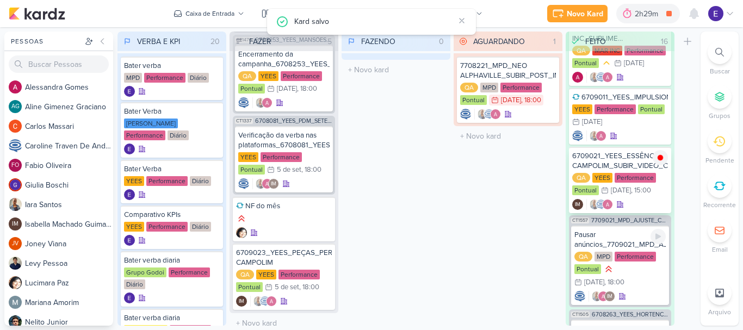
scroll to position [929, 0]
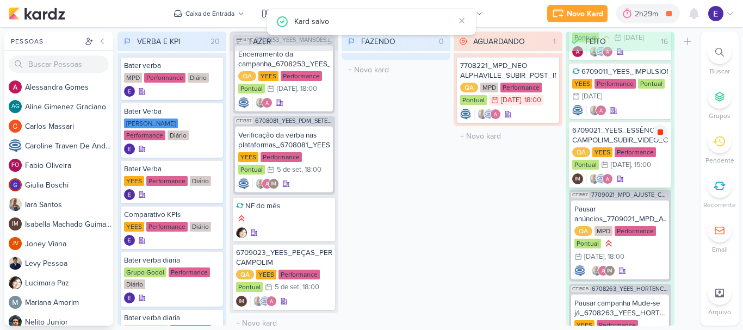
click at [662, 130] on icon at bounding box center [660, 132] width 5 height 5
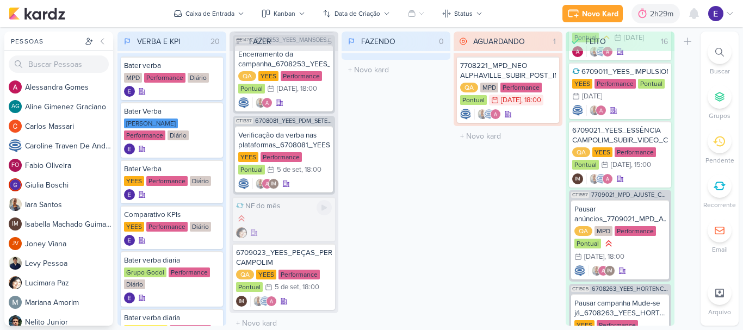
scroll to position [68, 0]
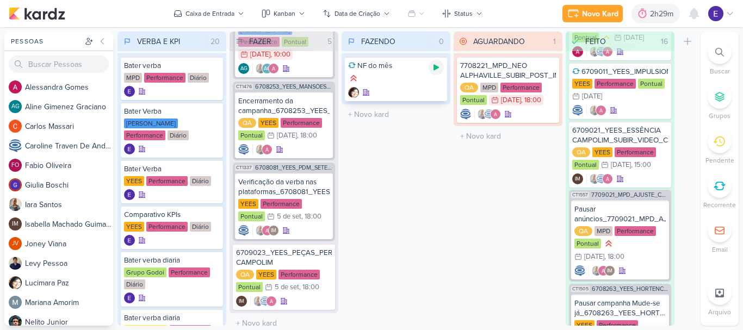
click at [432, 73] on div at bounding box center [436, 67] width 15 height 15
click at [532, 122] on div "7708221_MPD_NEO ALPHAVILLE_SUBIR_POST_IMPULSIONAMENTO_META_ADS QA MPD Performan…" at bounding box center [508, 90] width 102 height 66
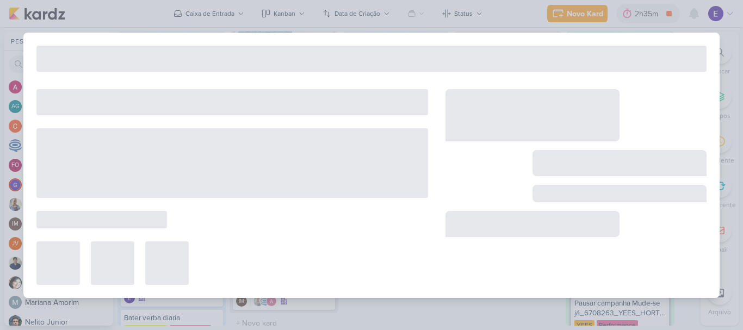
type input "7708221_MPD_NEO ALPHAVILLE_SUBIR_POST_IMPULSIONAMENTO_META_ADS"
type input "[DATE] 18:00"
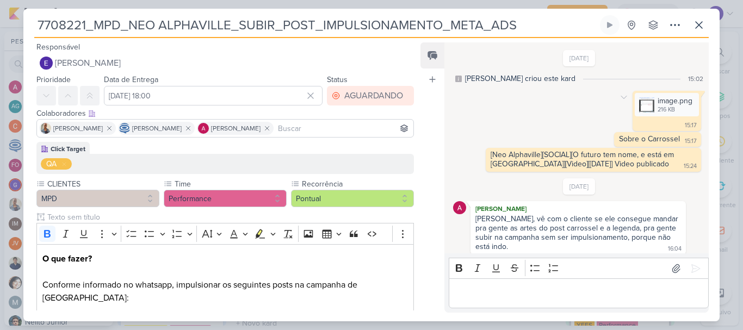
scroll to position [103, 0]
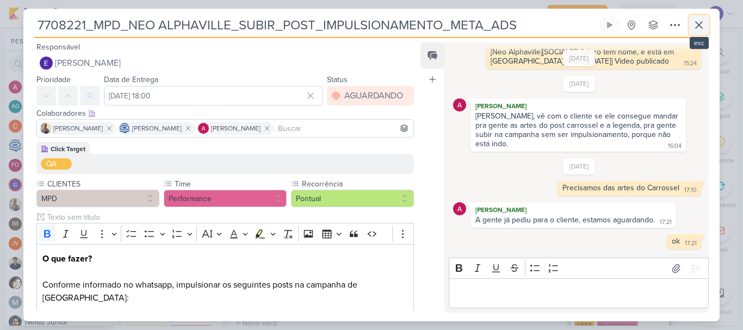
click at [703, 16] on button at bounding box center [700, 25] width 20 height 20
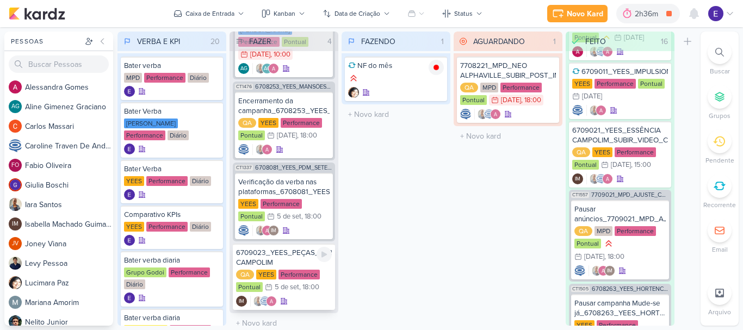
drag, startPoint x: 312, startPoint y: 274, endPoint x: 308, endPoint y: 285, distance: 11.7
click at [308, 296] on div "IM" at bounding box center [284, 301] width 96 height 11
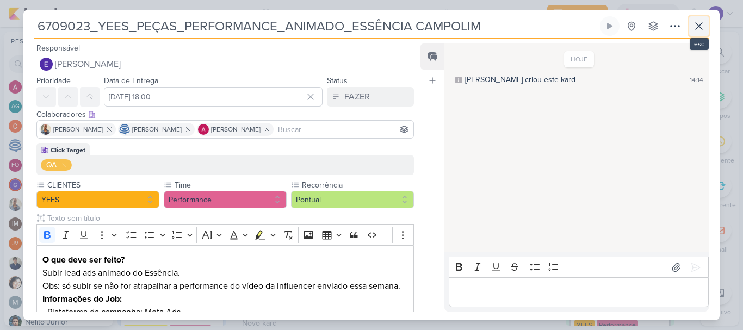
click at [698, 29] on icon at bounding box center [699, 26] width 13 height 13
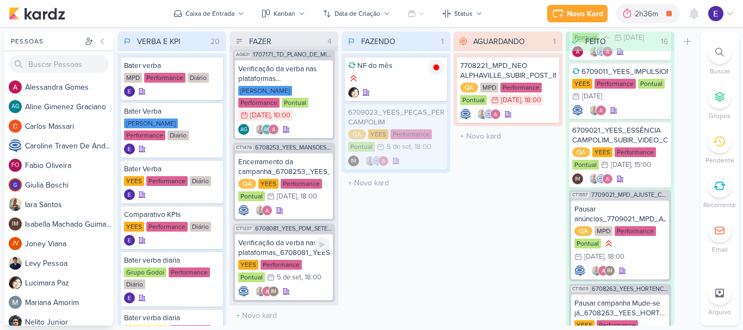
scroll to position [0, 0]
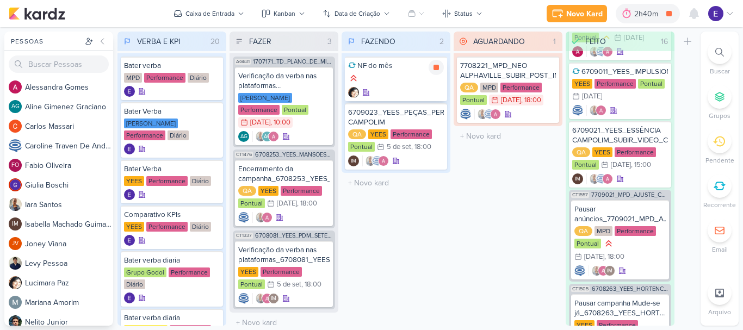
click at [412, 85] on div "NF do mês" at bounding box center [396, 79] width 102 height 45
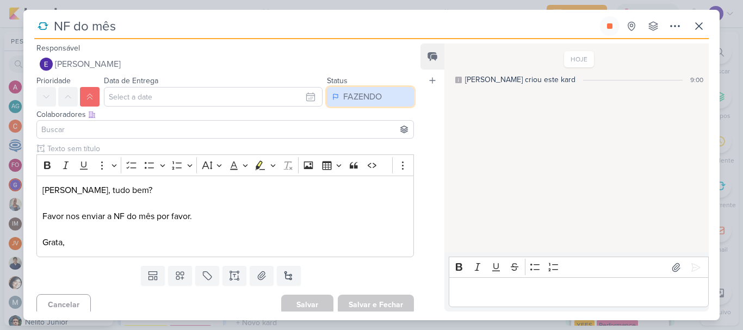
click at [383, 88] on button "FAZENDO" at bounding box center [370, 97] width 87 height 20
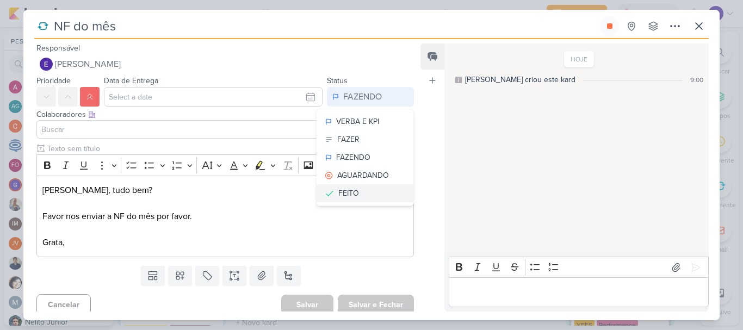
click at [352, 197] on div "FEITO" at bounding box center [349, 193] width 21 height 11
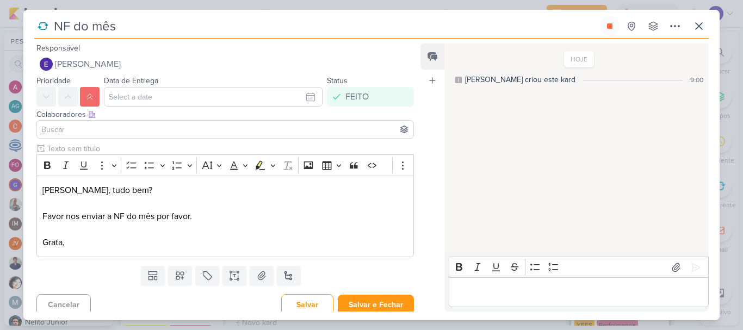
scroll to position [6, 0]
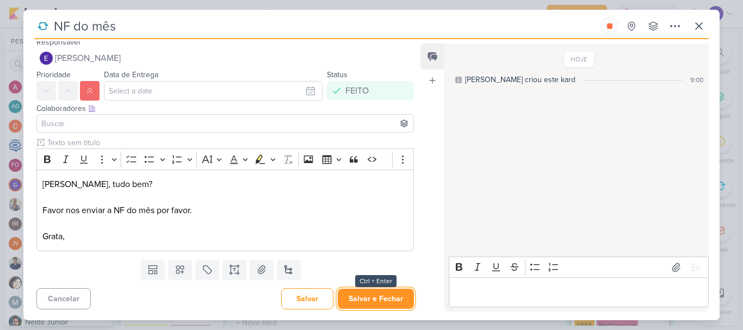
click at [389, 301] on button "Salvar e Fechar" at bounding box center [376, 299] width 76 height 20
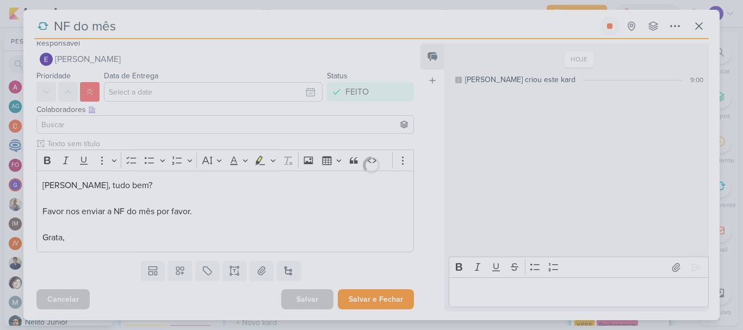
scroll to position [5, 0]
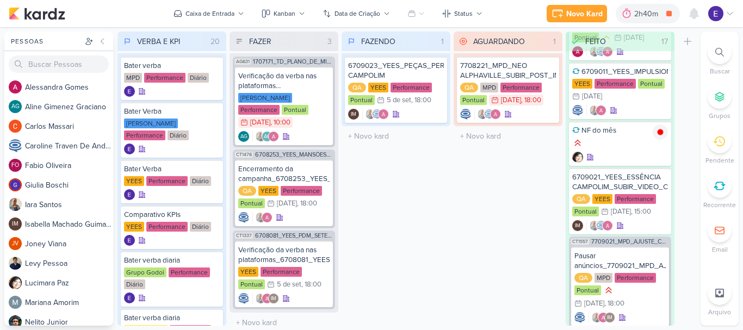
click at [521, 201] on div "AGUARDANDO 1 Mover Para Esquerda Mover Para Direita [GEOGRAPHIC_DATA] 7708221_M…" at bounding box center [508, 179] width 109 height 294
click at [440, 67] on icon at bounding box center [436, 67] width 9 height 9
click at [431, 105] on div "5/9 [DATE] 18:00" at bounding box center [404, 100] width 54 height 11
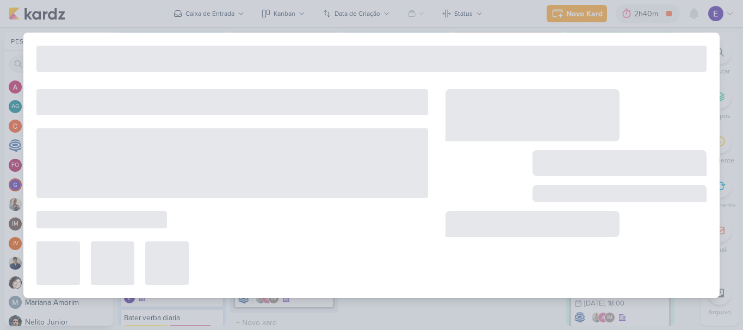
type input "6709023_YEES_PEÇAS_PERFORMANCE_ANIMADO_ESSÊNCIA CAMPOLIM"
type input "[DATE] 18:00"
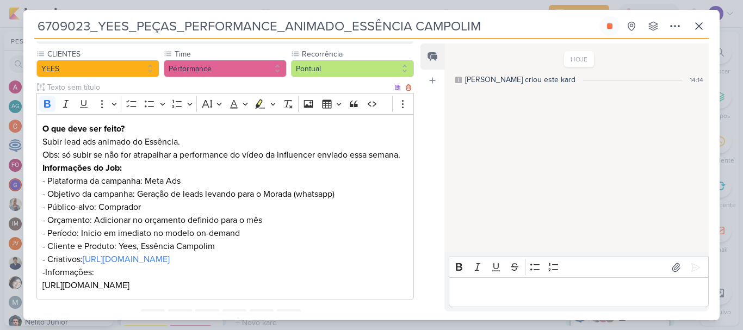
scroll to position [163, 0]
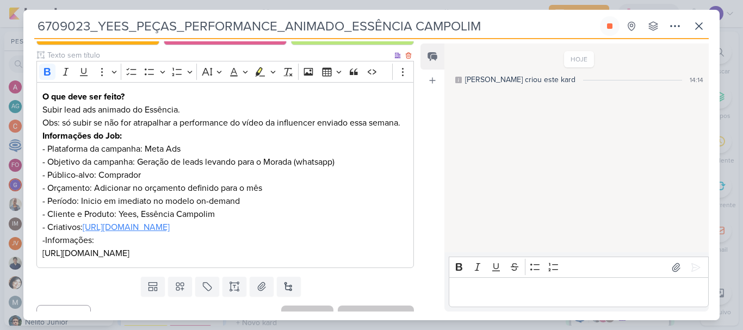
click at [170, 233] on link "[URL][DOMAIN_NAME]" at bounding box center [126, 227] width 87 height 11
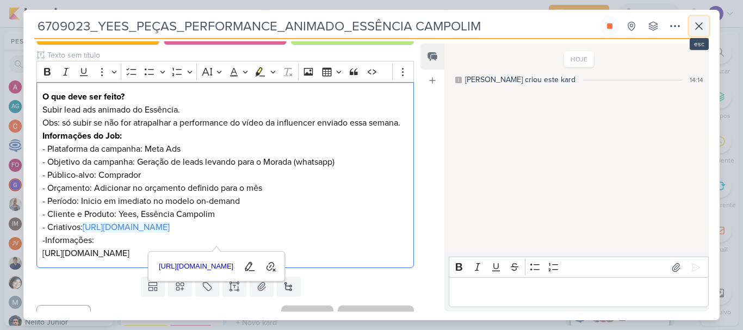
click at [708, 24] on button at bounding box center [700, 26] width 20 height 20
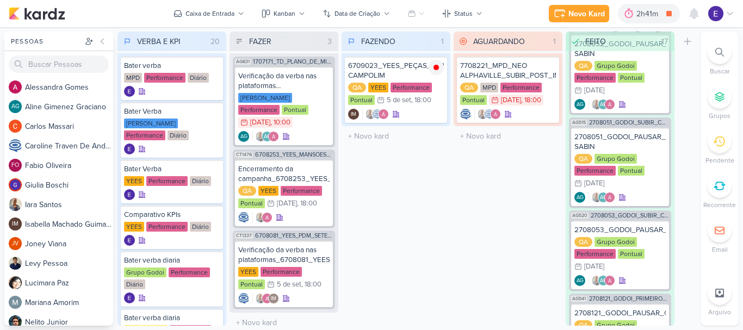
scroll to position [0, 0]
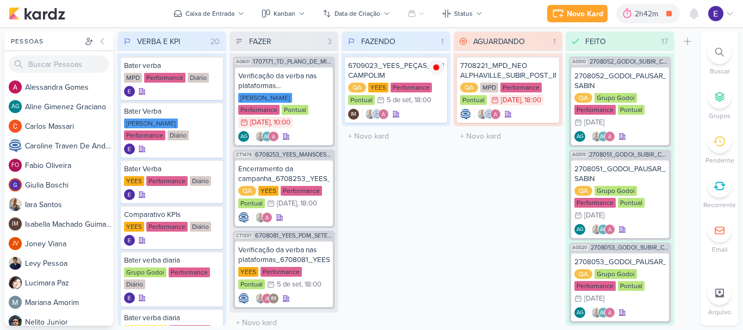
click at [487, 206] on div "AGUARDANDO 1 Mover Para Esquerda Mover Para Direita [GEOGRAPHIC_DATA] 7708221_M…" at bounding box center [508, 179] width 109 height 294
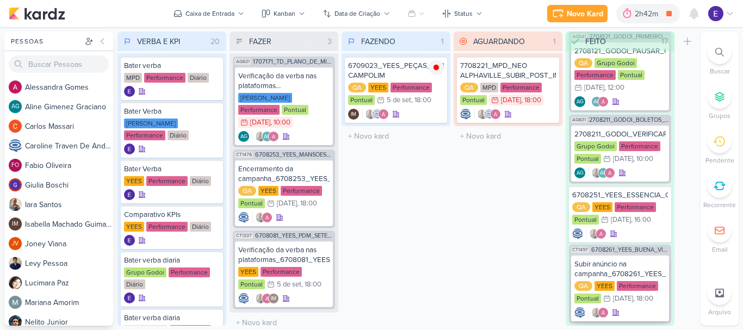
scroll to position [327, 0]
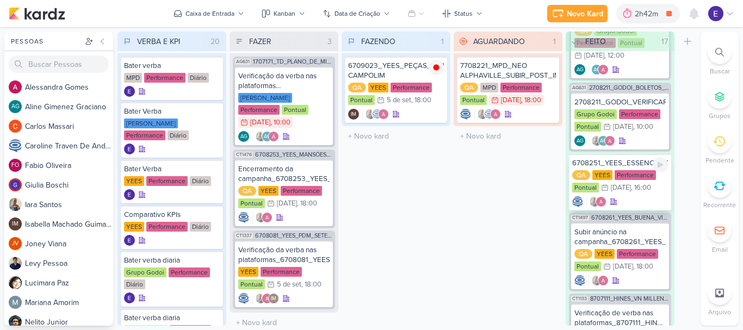
click at [646, 200] on div at bounding box center [621, 201] width 96 height 11
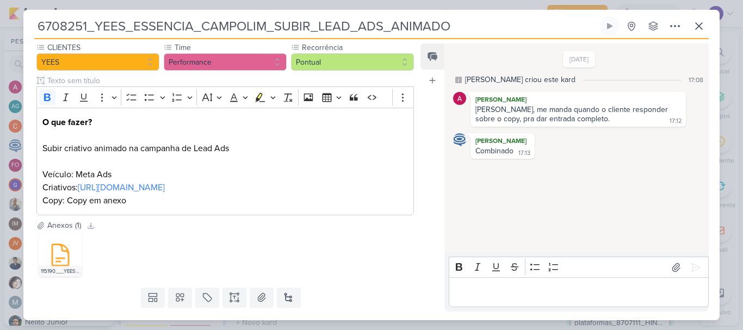
scroll to position [111, 0]
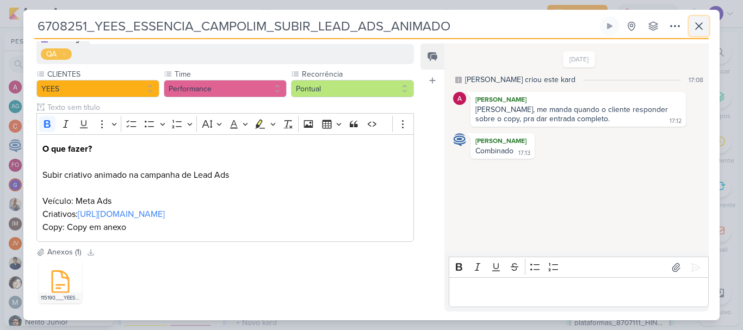
click at [692, 32] on button at bounding box center [700, 26] width 20 height 20
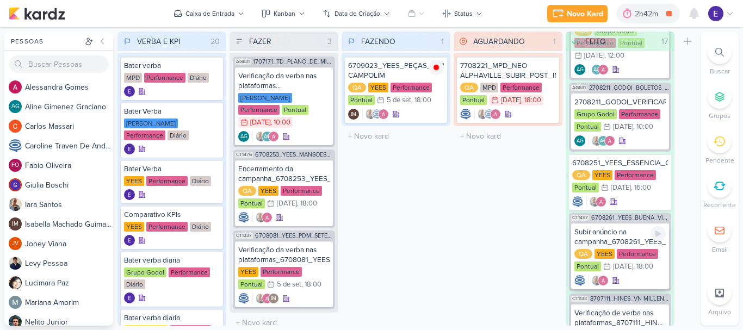
scroll to position [381, 0]
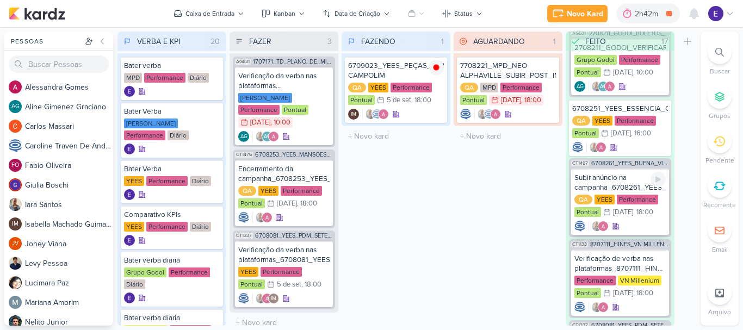
click at [644, 225] on div at bounding box center [620, 226] width 91 height 11
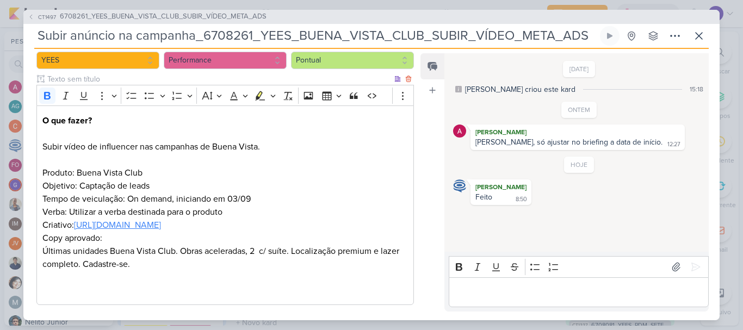
scroll to position [149, 0]
click at [327, 231] on p "Verba: Utilizar a verba destinada para o produto Criativo: [URL][DOMAIN_NAME] C…" at bounding box center [225, 251] width 366 height 91
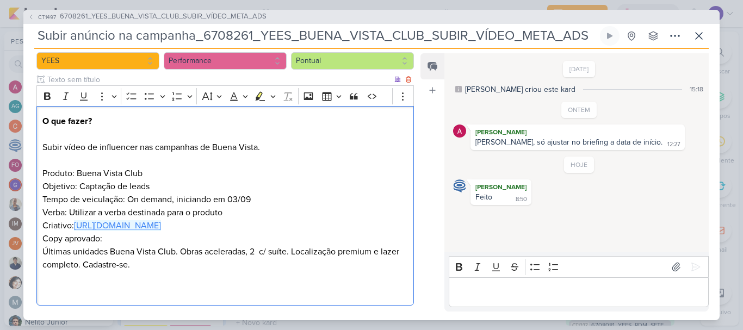
click at [161, 223] on link "[URL][DOMAIN_NAME]" at bounding box center [117, 225] width 87 height 11
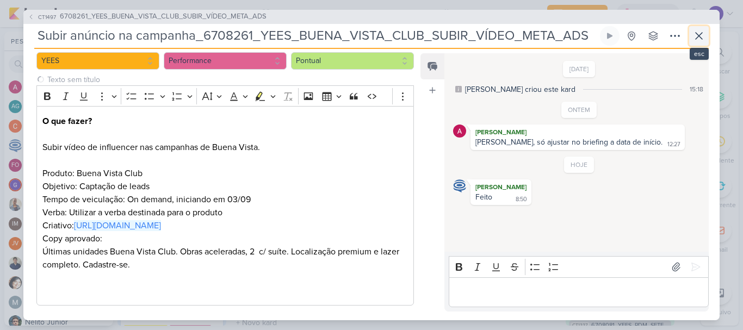
click at [701, 38] on icon at bounding box center [699, 36] width 7 height 7
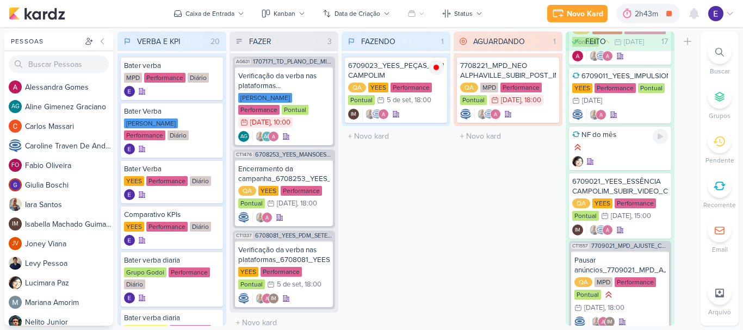
scroll to position [925, 0]
click at [642, 224] on div "IM" at bounding box center [621, 229] width 96 height 11
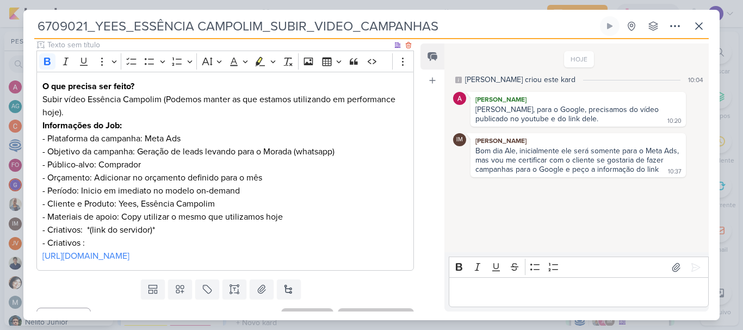
scroll to position [193, 0]
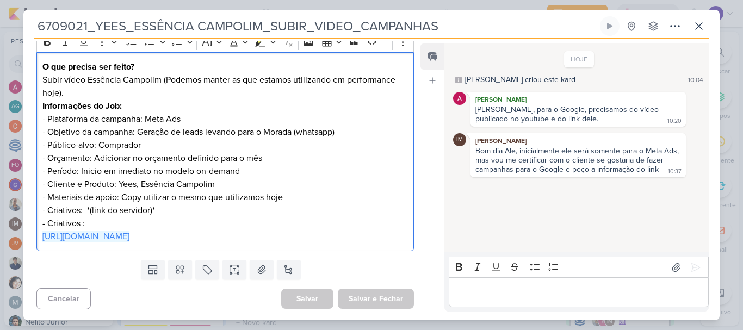
click at [269, 242] on p "[URL][DOMAIN_NAME]" at bounding box center [225, 236] width 366 height 13
click at [130, 232] on link "[URL][DOMAIN_NAME]" at bounding box center [85, 236] width 87 height 11
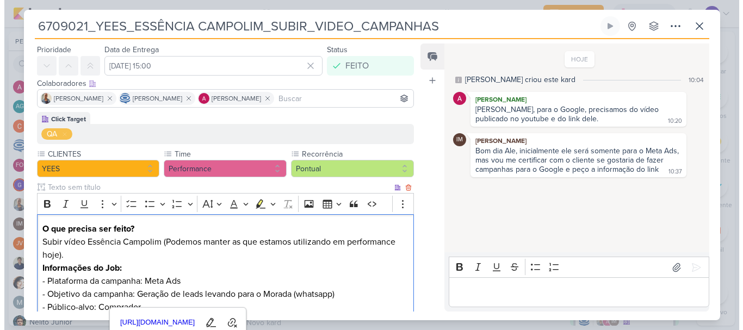
scroll to position [0, 0]
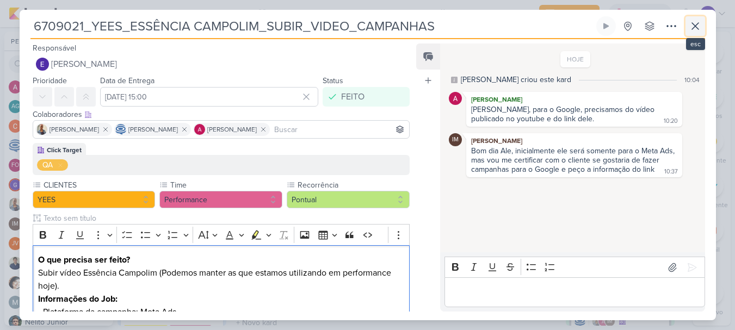
click at [700, 24] on icon at bounding box center [695, 26] width 13 height 13
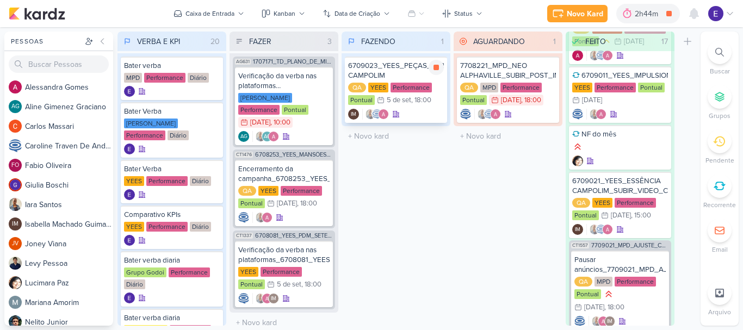
click at [409, 118] on div "IM" at bounding box center [396, 114] width 96 height 11
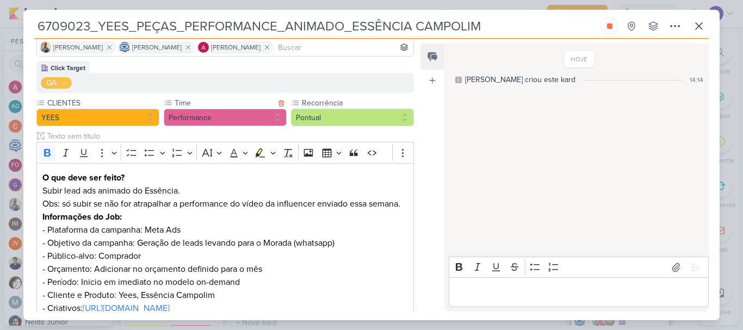
scroll to position [206, 0]
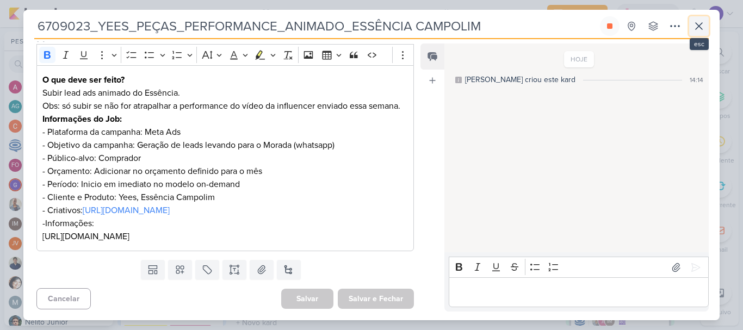
click at [696, 30] on icon at bounding box center [699, 26] width 13 height 13
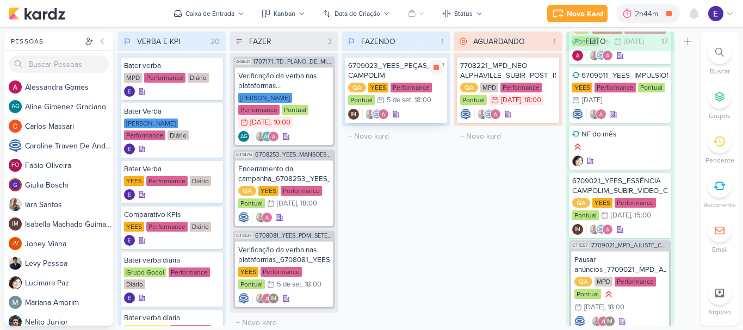
click at [423, 108] on div "6709023_YEES_PEÇAS_PERFORMANCE_ANIMADO_ESSÊNCIA CAMPOLIM QA [GEOGRAPHIC_DATA] P…" at bounding box center [396, 90] width 102 height 66
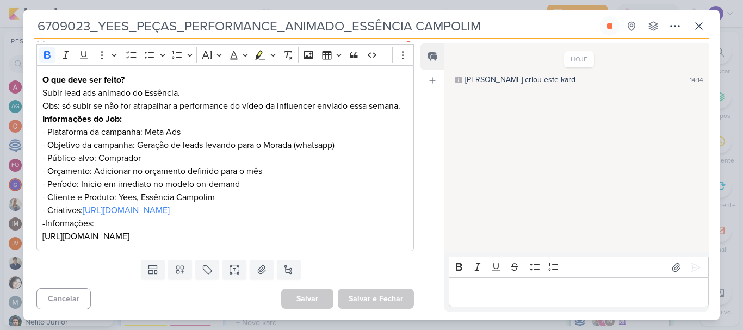
click at [170, 205] on link "[URL][DOMAIN_NAME]" at bounding box center [126, 210] width 87 height 11
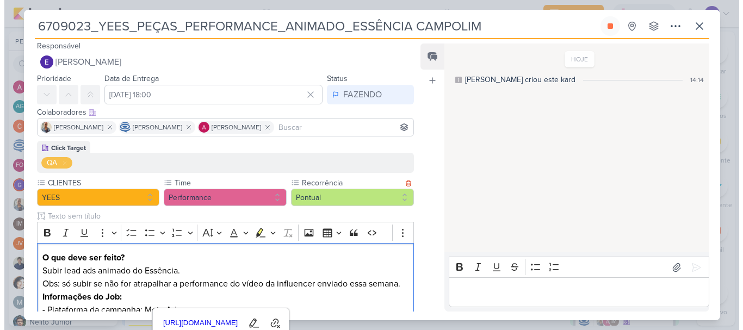
scroll to position [0, 0]
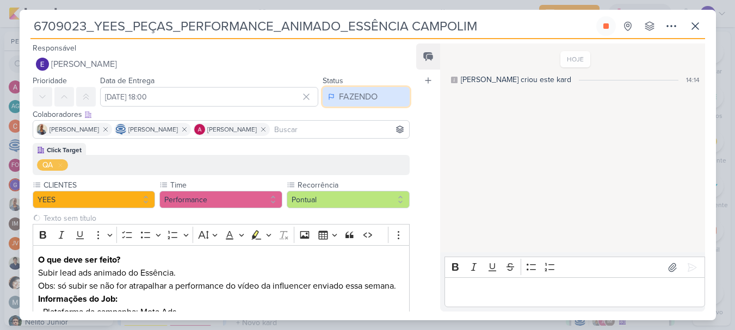
click at [362, 96] on div "FAZENDO" at bounding box center [358, 96] width 39 height 13
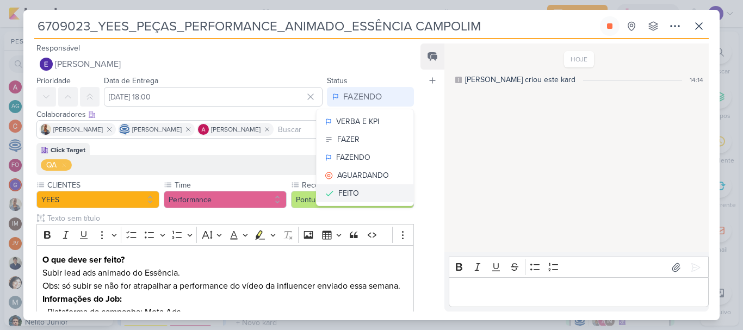
click at [352, 192] on div "FEITO" at bounding box center [349, 193] width 21 height 11
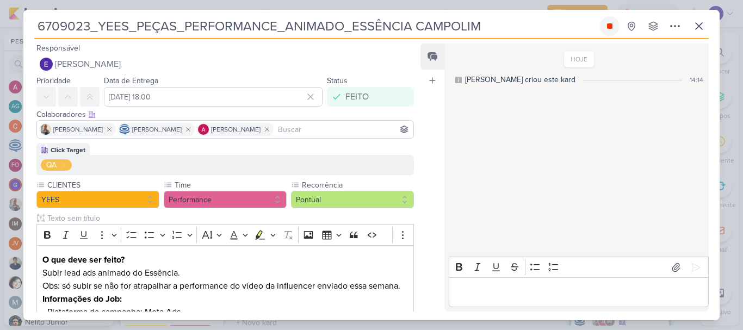
click at [616, 26] on button at bounding box center [610, 26] width 20 height 20
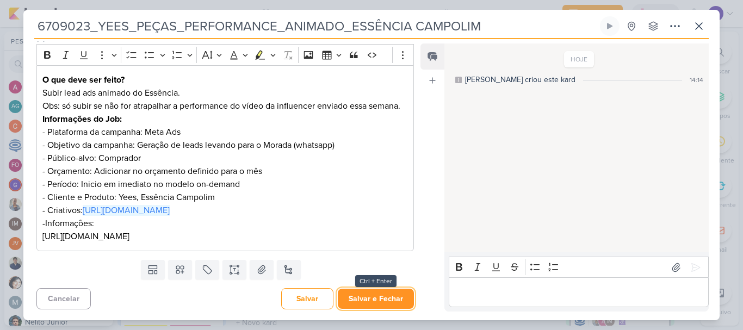
click at [397, 296] on button "Salvar e Fechar" at bounding box center [376, 299] width 76 height 20
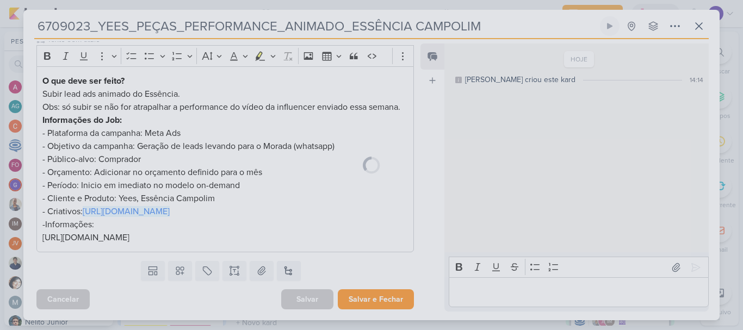
scroll to position [205, 0]
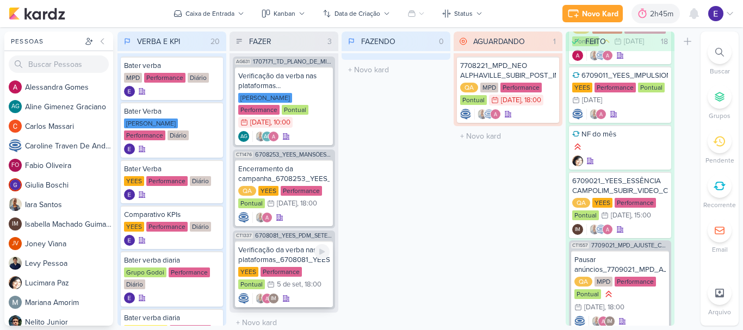
click at [313, 293] on div "IM" at bounding box center [283, 298] width 91 height 11
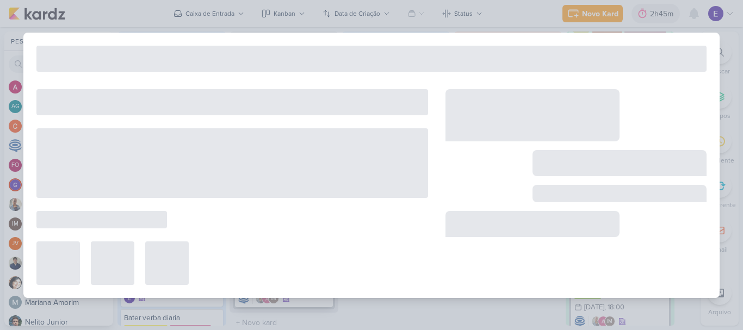
type input "Verificação da verba nas plataformas_6708081_YEES_PDM_SETEMBRO"
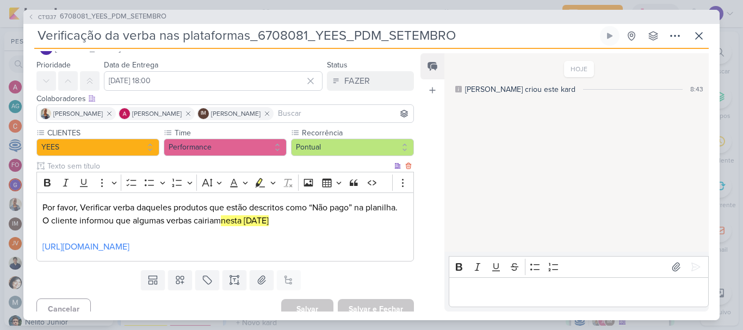
scroll to position [49, 0]
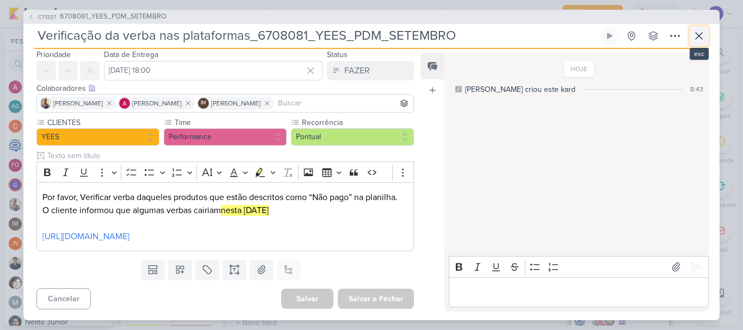
click at [699, 37] on icon at bounding box center [699, 35] width 13 height 13
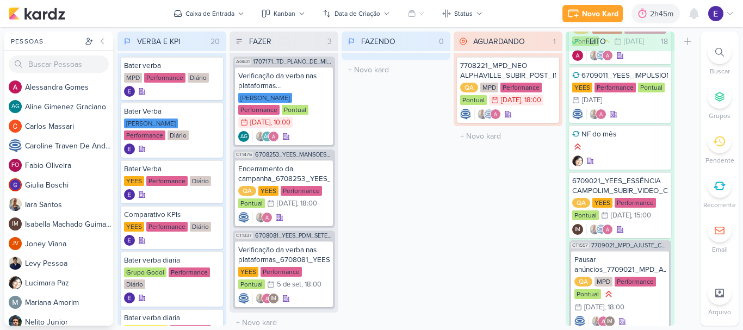
click at [463, 236] on div "AGUARDANDO 1 Mover Para Esquerda Mover Para Direita [GEOGRAPHIC_DATA] 7708221_M…" at bounding box center [508, 179] width 109 height 294
click at [313, 131] on div "AG AG" at bounding box center [283, 136] width 91 height 11
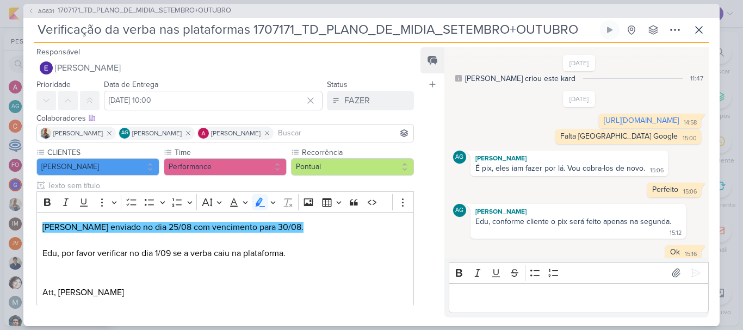
scroll to position [0, 0]
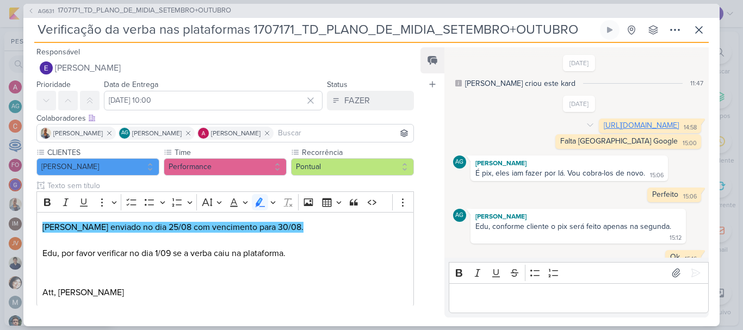
click at [604, 127] on link "[URL][DOMAIN_NAME]" at bounding box center [641, 125] width 75 height 9
click at [693, 32] on icon at bounding box center [699, 29] width 13 height 13
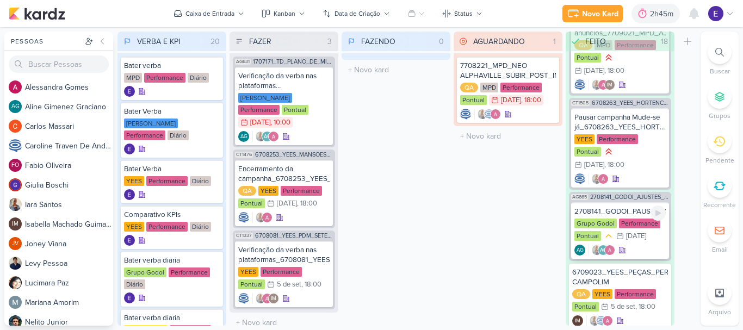
scroll to position [1167, 0]
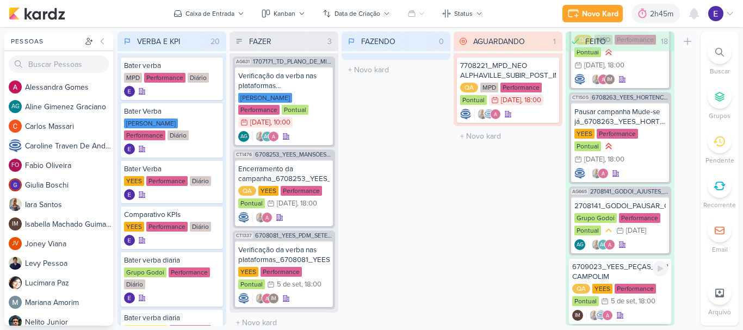
click at [637, 282] on div "6709023_YEES_PEÇAS_PERFORMANCE_ANIMADO_ESSÊNCIA CAMPOLIM QA [GEOGRAPHIC_DATA] P…" at bounding box center [620, 291] width 102 height 66
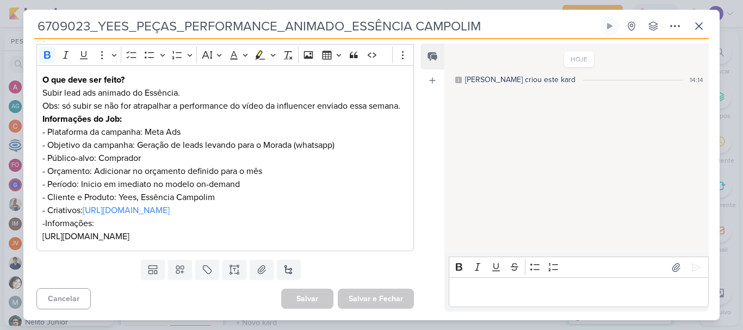
scroll to position [206, 0]
click at [170, 205] on link "[URL][DOMAIN_NAME]" at bounding box center [126, 210] width 87 height 11
click at [693, 22] on icon at bounding box center [699, 26] width 13 height 13
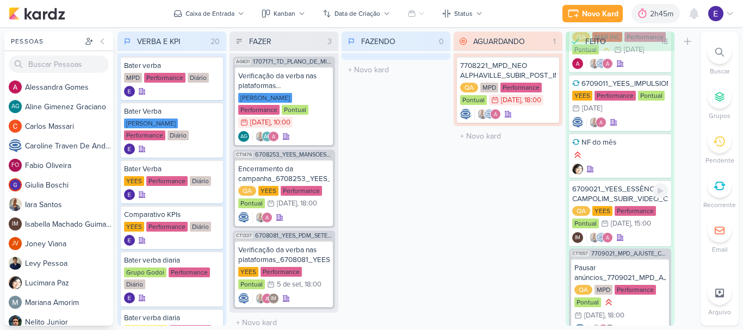
scroll to position [895, 0]
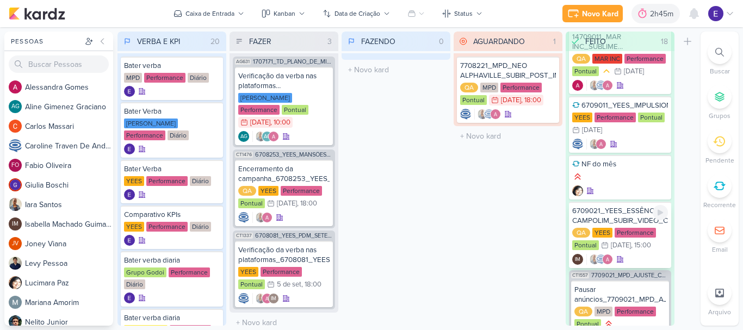
click at [632, 240] on div "4/9 [DATE] 15:00" at bounding box center [626, 245] width 50 height 11
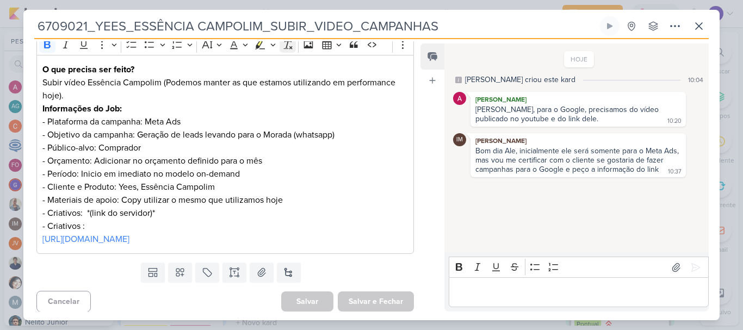
scroll to position [193, 0]
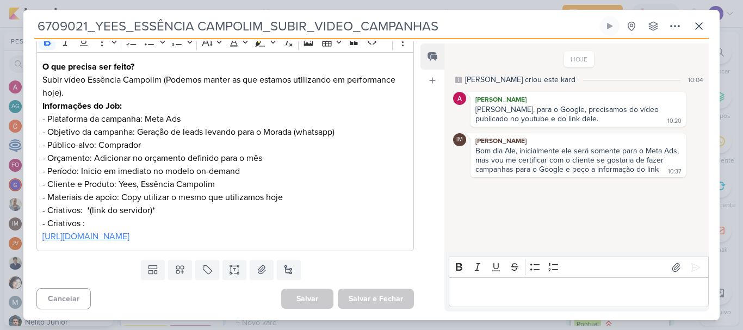
click at [130, 238] on link "[URL][DOMAIN_NAME]" at bounding box center [85, 236] width 87 height 11
click at [695, 25] on icon at bounding box center [699, 26] width 13 height 13
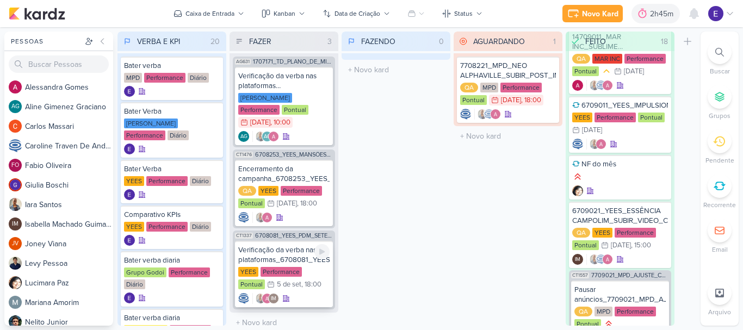
click at [307, 276] on div "YEES Performance Pontual 5/9 [DATE] 18:00" at bounding box center [283, 279] width 91 height 24
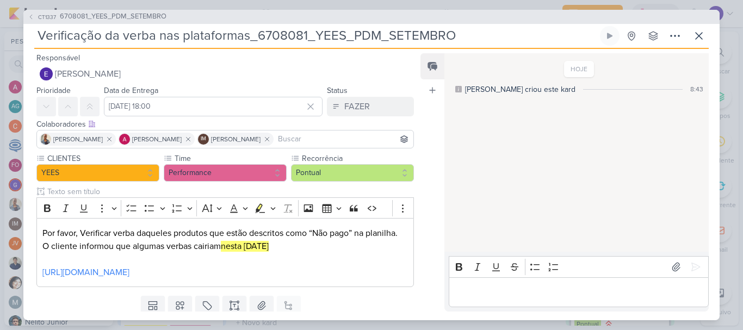
scroll to position [49, 0]
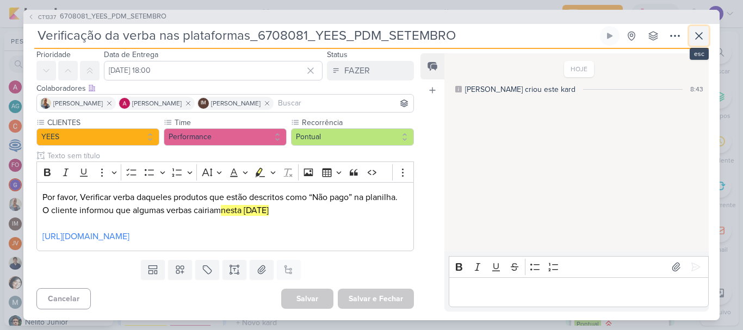
click at [700, 38] on icon at bounding box center [699, 35] width 13 height 13
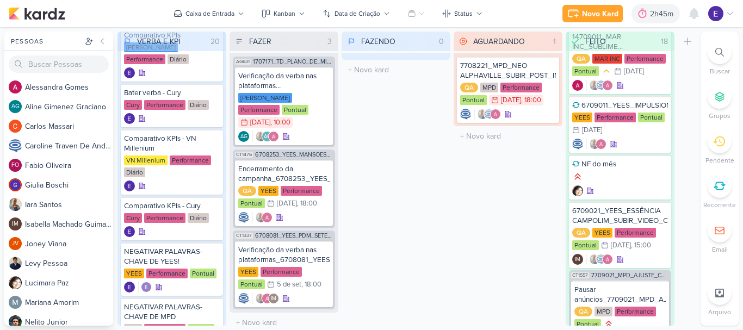
scroll to position [426, 0]
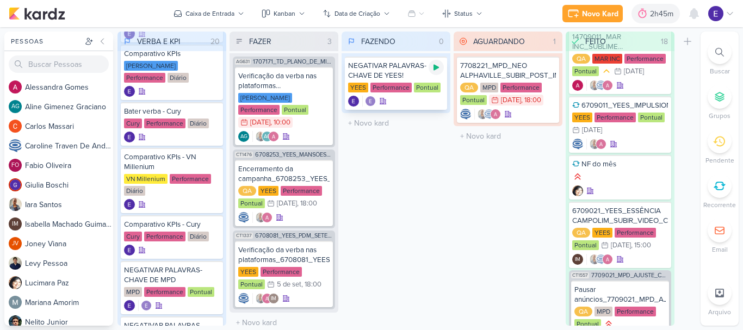
click at [437, 72] on div at bounding box center [436, 67] width 15 height 15
click at [480, 223] on div "AGUARDANDO 1 Mover Para Esquerda Mover Para Direita [GEOGRAPHIC_DATA] 7708221_M…" at bounding box center [508, 179] width 109 height 294
click at [695, 15] on icon at bounding box center [694, 14] width 9 height 10
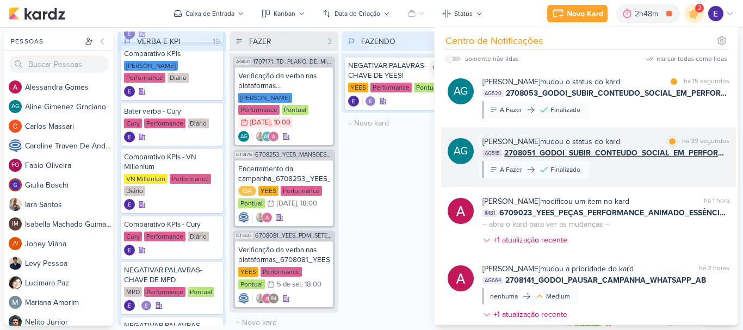
click at [700, 173] on div "[PERSON_NAME] mudou o status do kard marcar como lida há 39 segundos AG515 2708…" at bounding box center [606, 157] width 247 height 42
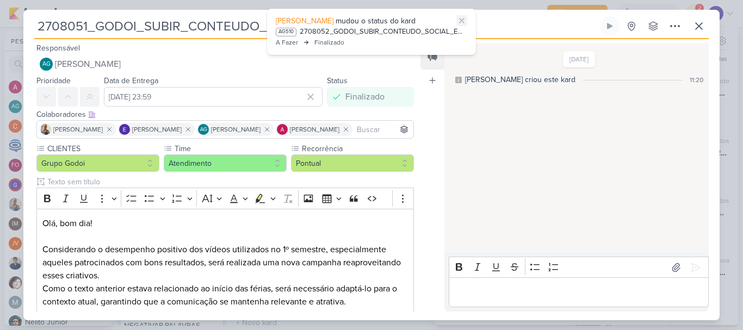
click at [462, 22] on icon at bounding box center [462, 20] width 9 height 9
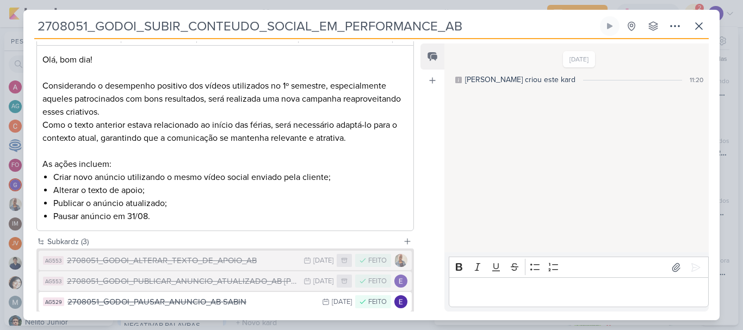
scroll to position [218, 0]
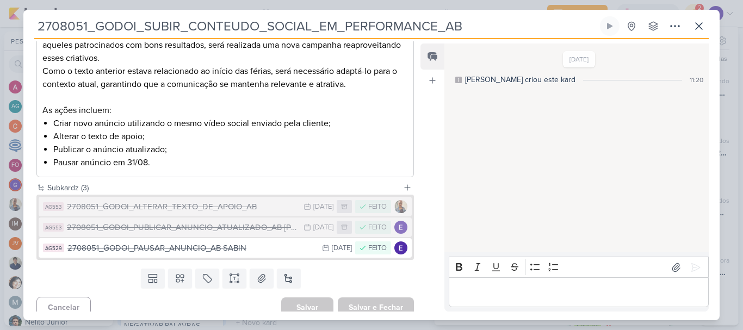
click at [688, 32] on div "2708051_GODOI_SUBIR_CONTEUDO_SOCIAL_EM_PERFORMANCE_AB Criado por [PERSON_NAME] …" at bounding box center [371, 27] width 675 height 23
click at [694, 29] on icon at bounding box center [699, 26] width 13 height 13
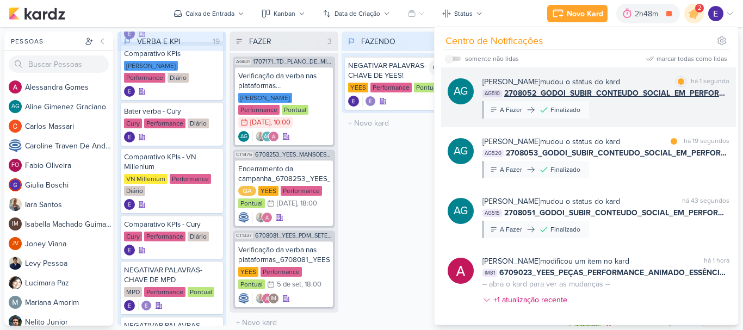
click at [699, 113] on div "[PERSON_NAME] mudou o status do kard marcar como lida há 1 segundo AG510 270805…" at bounding box center [606, 97] width 247 height 42
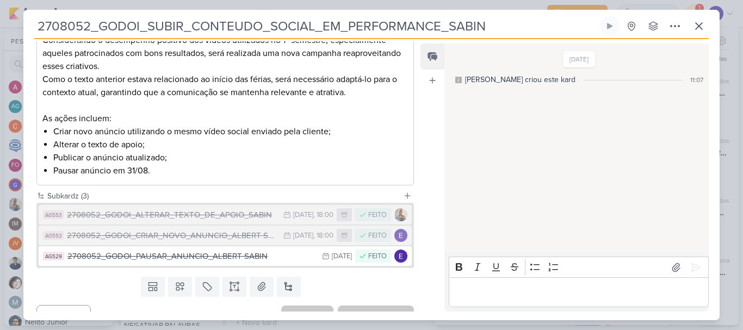
scroll to position [226, 0]
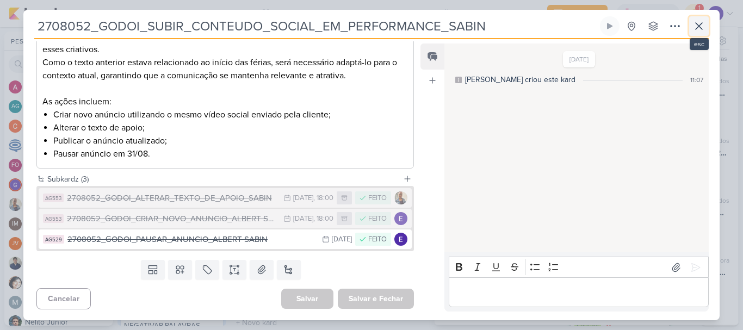
click at [697, 33] on button at bounding box center [700, 26] width 20 height 20
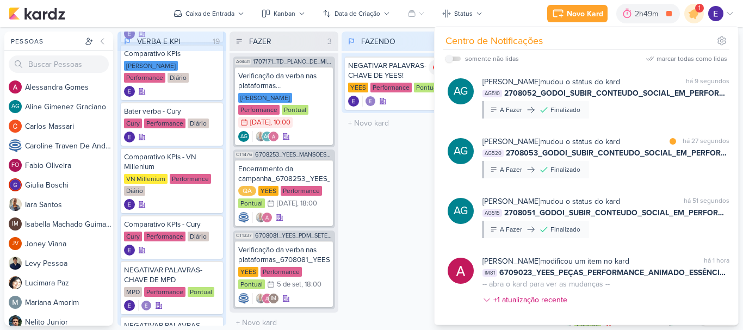
click at [698, 10] on div "1" at bounding box center [700, 8] width 9 height 9
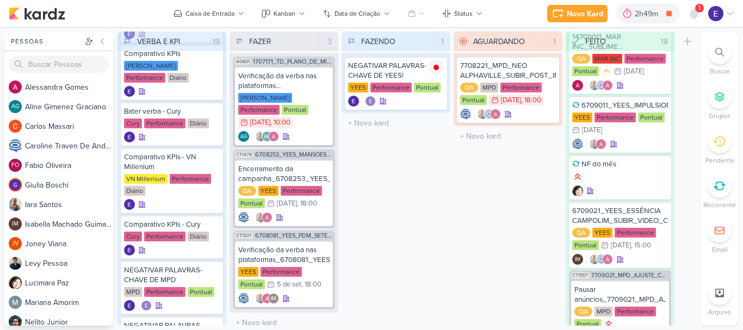
click at [698, 10] on div "1" at bounding box center [700, 8] width 9 height 9
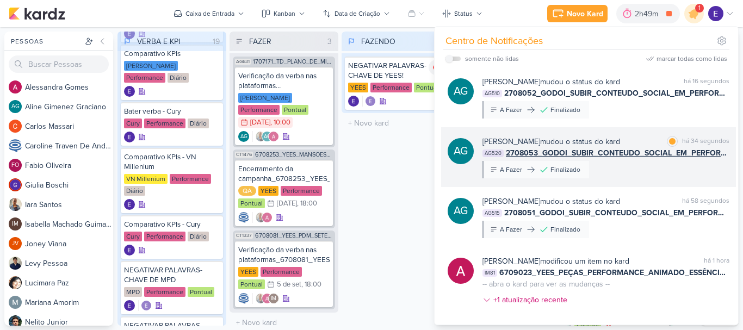
click at [690, 145] on div "há 34 segundos" at bounding box center [706, 141] width 47 height 11
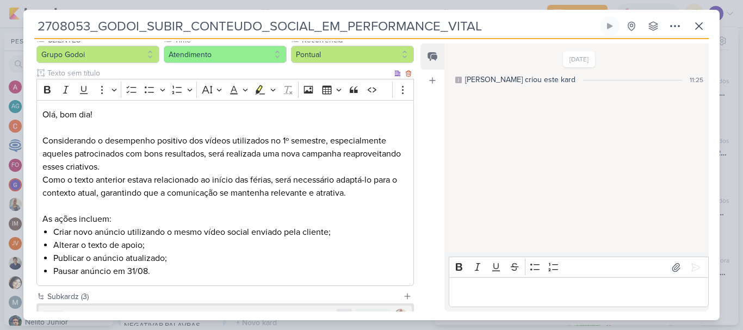
scroll to position [0, 0]
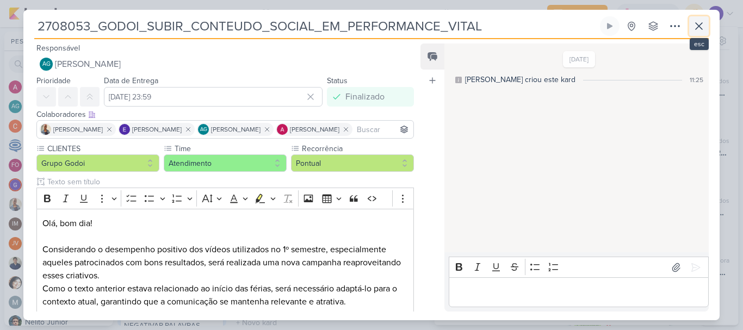
click at [695, 33] on button at bounding box center [700, 26] width 20 height 20
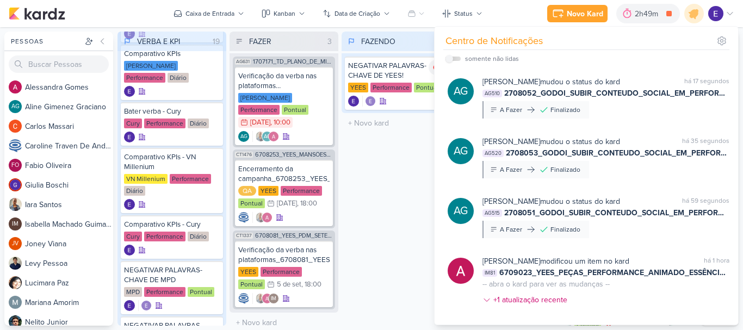
click at [402, 185] on div "FAZENDO 1 Mover Para Esquerda Mover Para Direita [GEOGRAPHIC_DATA] NEGATIVAR PA…" at bounding box center [396, 179] width 109 height 294
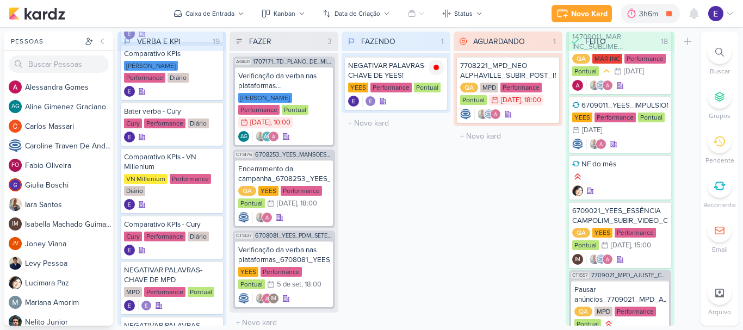
click at [432, 187] on div "FAZENDO 1 Mover Para Esquerda Mover Para Direita [GEOGRAPHIC_DATA] NEGATIVAR PA…" at bounding box center [396, 179] width 109 height 294
click at [702, 15] on div at bounding box center [695, 14] width 20 height 20
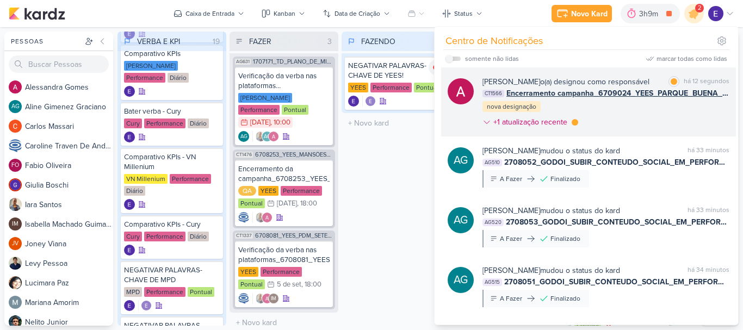
click at [675, 98] on span "Encerramento campanha_6709024_YEES_PARQUE_BUENA_VISTA_NOVA_CAMPANHA_TEASER_META" at bounding box center [618, 93] width 223 height 11
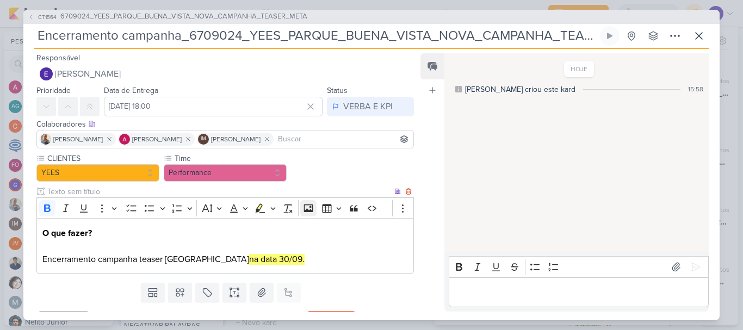
scroll to position [23, 0]
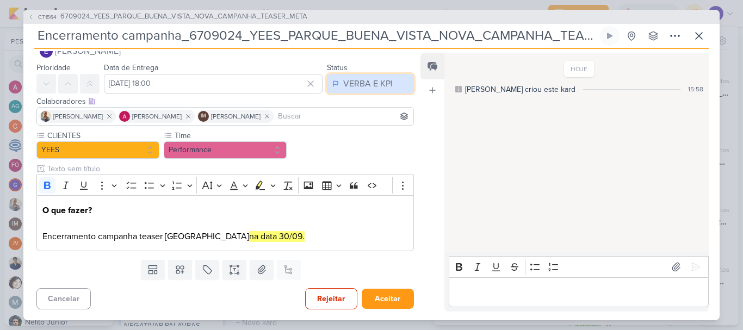
click at [377, 82] on div "VERBA E KPI" at bounding box center [368, 83] width 50 height 13
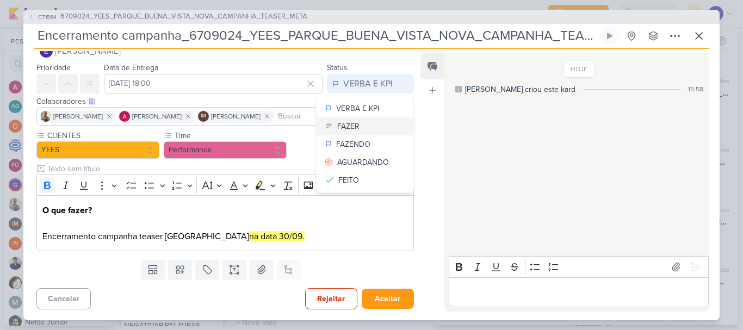
click at [371, 118] on button "FAZER" at bounding box center [365, 127] width 97 height 18
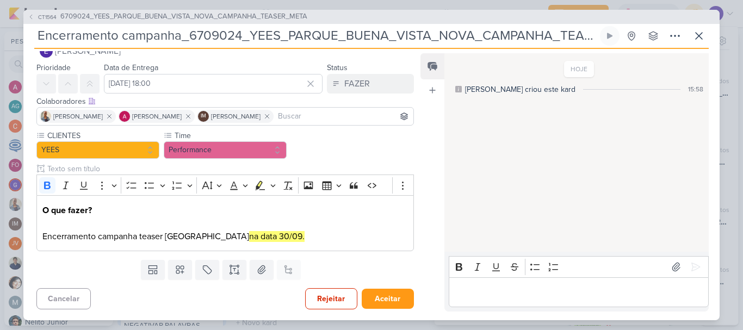
click at [384, 311] on div "Cancelar Rejeitar Aceitar" at bounding box center [220, 298] width 395 height 28
click at [385, 304] on button "Aceitar" at bounding box center [388, 299] width 52 height 20
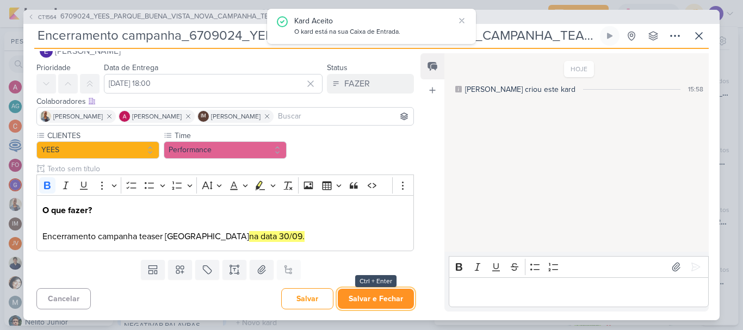
click at [386, 304] on button "Salvar e Fechar" at bounding box center [376, 299] width 76 height 20
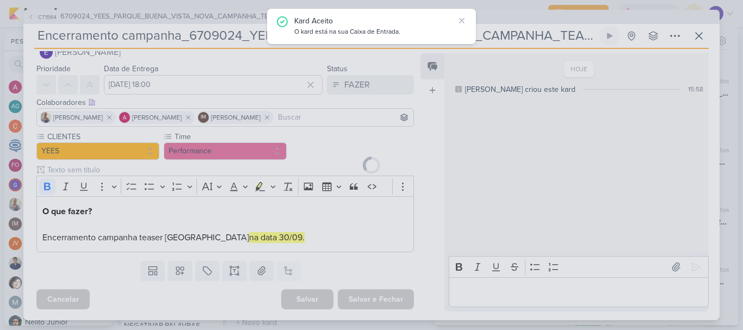
scroll to position [22, 0]
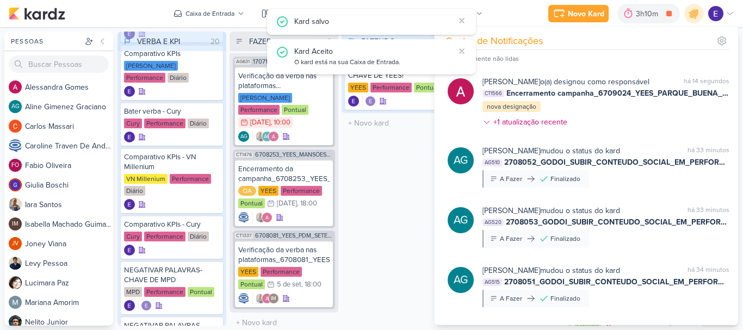
click at [390, 251] on div "FAZENDO 1 Mover Para Esquerda Mover Para Direita [GEOGRAPHIC_DATA] NEGATIVAR PA…" at bounding box center [396, 179] width 109 height 294
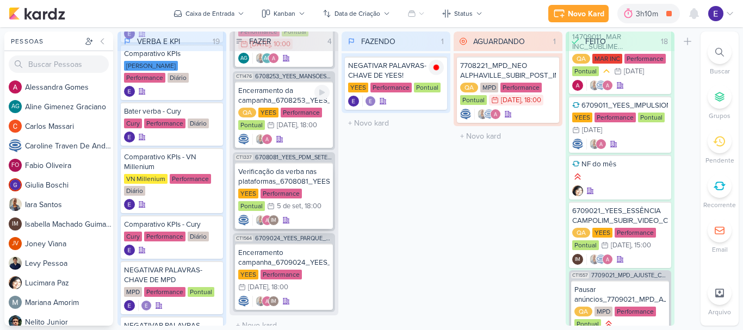
scroll to position [81, 0]
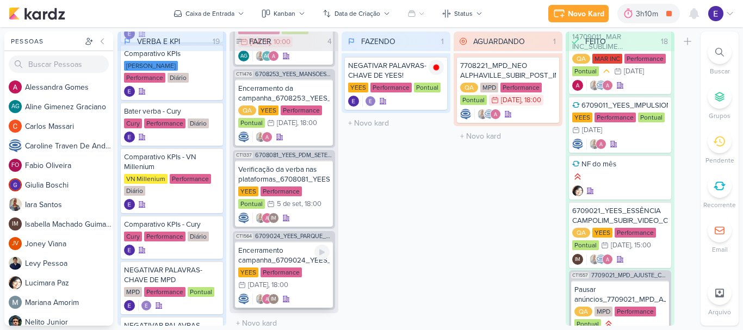
click at [318, 268] on div "YEES Performance 30/9 [DATE] 18:00" at bounding box center [283, 280] width 91 height 24
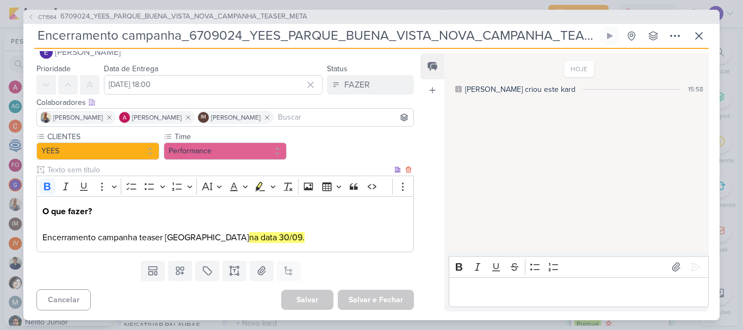
scroll to position [0, 0]
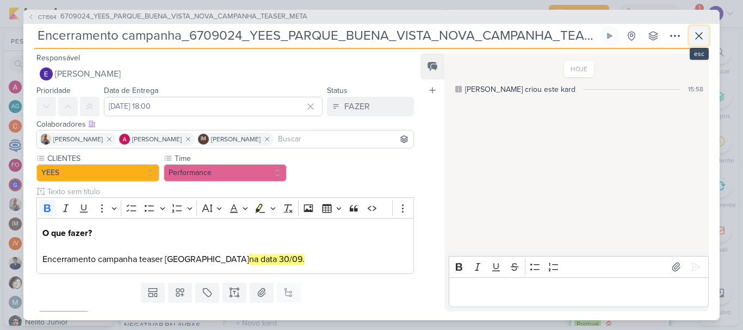
click at [694, 36] on icon at bounding box center [699, 35] width 13 height 13
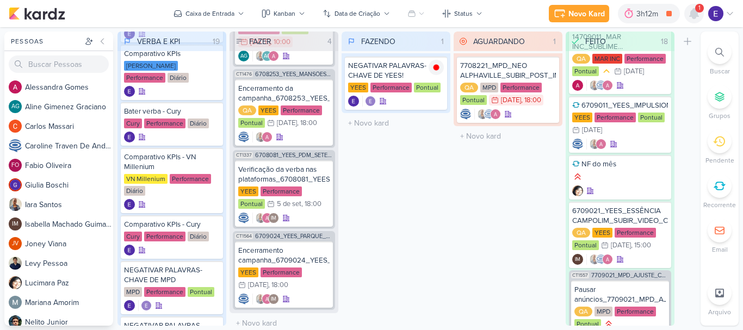
click at [690, 13] on icon at bounding box center [694, 13] width 13 height 13
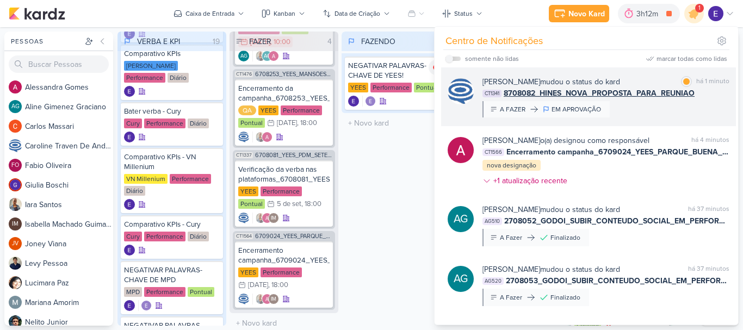
click at [687, 95] on span "8708082_HINES_NOVA_PROPOSTA_PARA_REUNIAO" at bounding box center [599, 93] width 191 height 11
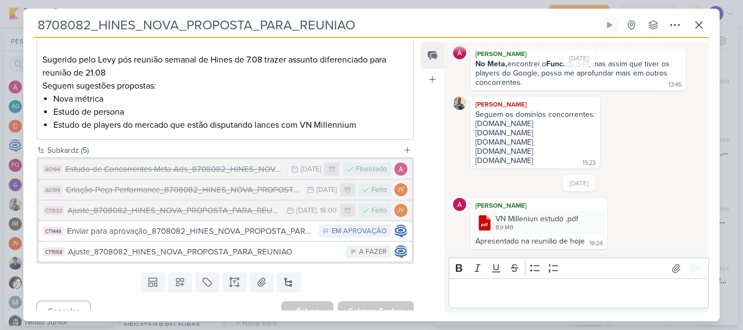
scroll to position [202, 0]
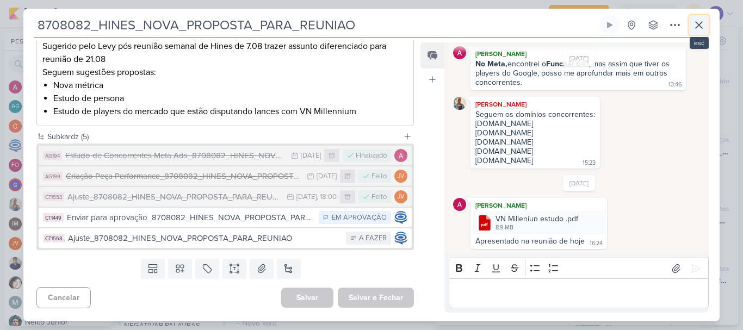
click at [704, 24] on icon at bounding box center [699, 25] width 13 height 13
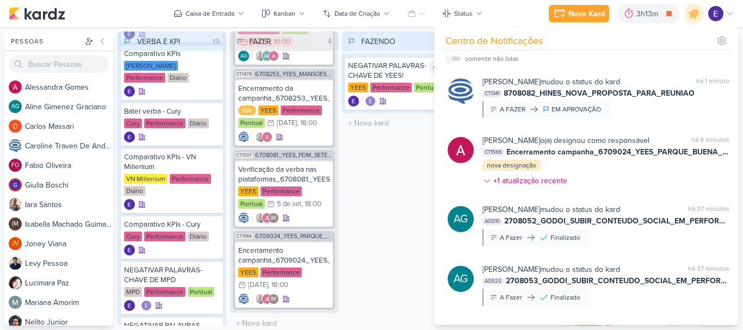
click at [357, 227] on div "FAZENDO 1 Mover Para Esquerda Mover Para Direita [GEOGRAPHIC_DATA] NEGATIVAR PA…" at bounding box center [396, 179] width 109 height 294
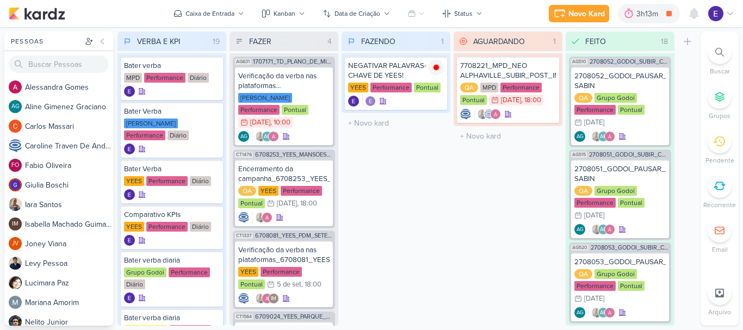
scroll to position [895, 0]
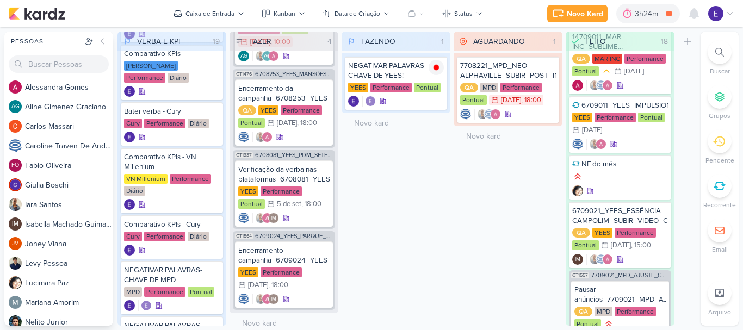
click at [367, 202] on div "FAZENDO 1 Mover Para Esquerda Mover Para Direita [GEOGRAPHIC_DATA] NEGATIVAR PA…" at bounding box center [396, 179] width 109 height 294
click at [366, 202] on div "FAZENDO 1 Mover Para Esquerda Mover Para Direita [GEOGRAPHIC_DATA] NEGATIVAR PA…" at bounding box center [396, 179] width 109 height 294
click at [366, 201] on div "FAZENDO 1 Mover Para Esquerda Mover Para Direita [GEOGRAPHIC_DATA] NEGATIVAR PA…" at bounding box center [396, 179] width 109 height 294
click at [436, 246] on div "FAZENDO 1 Mover Para Esquerda Mover Para Direita [GEOGRAPHIC_DATA] NEGATIVAR PA…" at bounding box center [396, 179] width 109 height 294
click at [402, 181] on div "FAZENDO 1 Mover Para Esquerda Mover Para Direita [GEOGRAPHIC_DATA] NEGATIVAR PA…" at bounding box center [396, 179] width 109 height 294
